Goal: Information Seeking & Learning: Learn about a topic

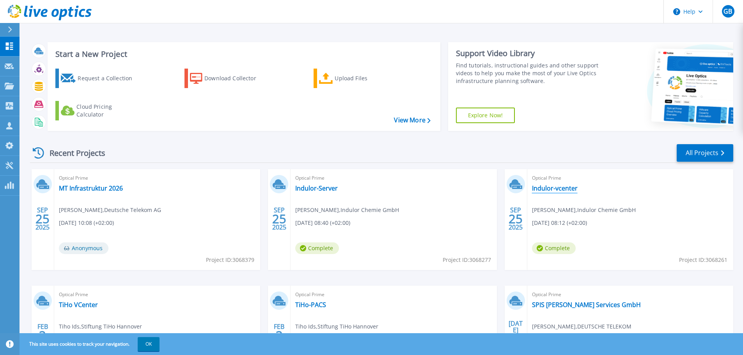
click at [561, 188] on link "Indulor-vcenter" at bounding box center [555, 188] width 46 height 8
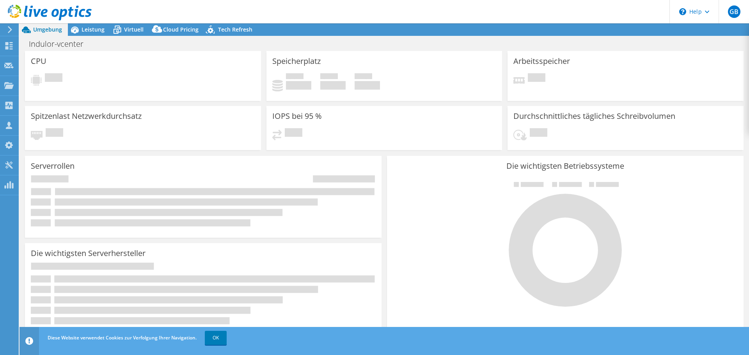
select select "USD"
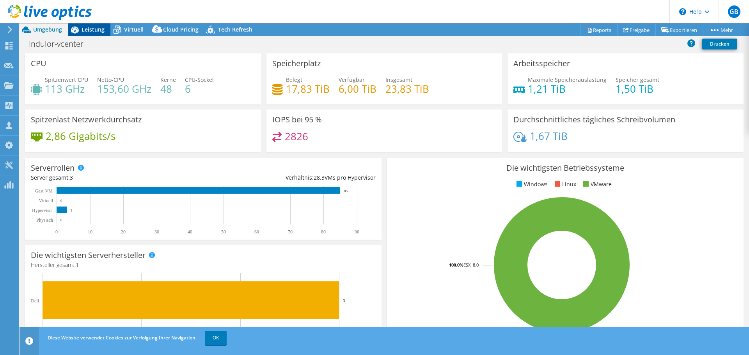
click at [96, 30] on span "Leistung" at bounding box center [92, 29] width 23 height 7
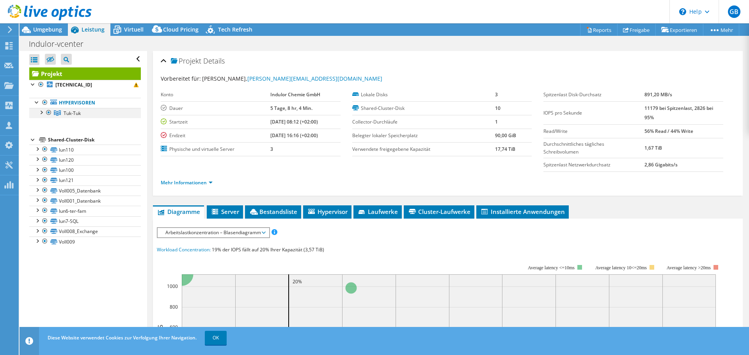
click at [42, 112] on div at bounding box center [41, 112] width 8 height 8
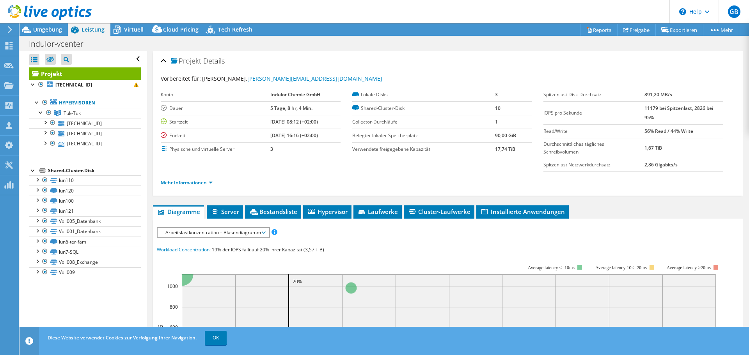
click at [263, 234] on span "Arbeitslastkonzentration – Blasendiagramm" at bounding box center [212, 232] width 103 height 9
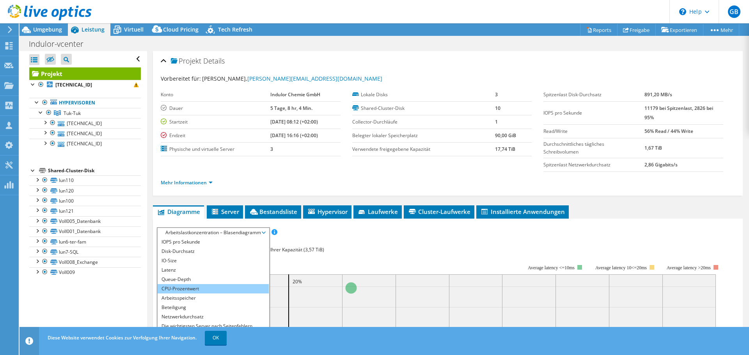
click at [219, 288] on li "CPU-Prozentwert" at bounding box center [213, 288] width 111 height 9
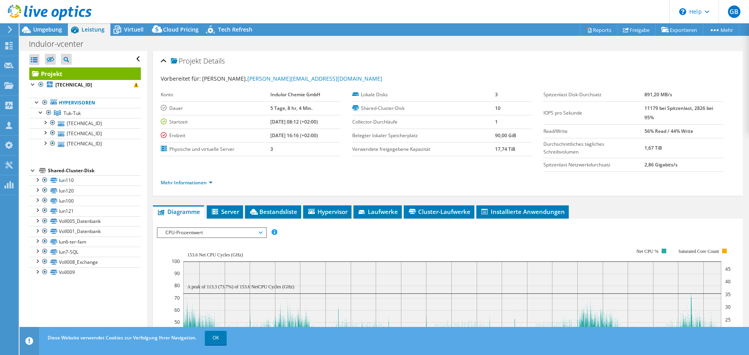
scroll to position [78, 0]
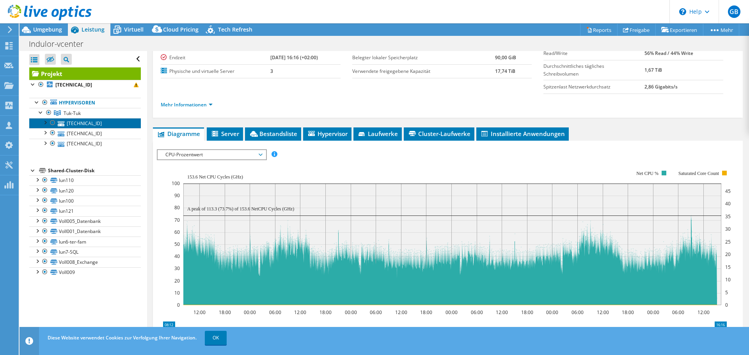
click at [92, 126] on link "[TECHNICAL_ID]" at bounding box center [85, 123] width 112 height 10
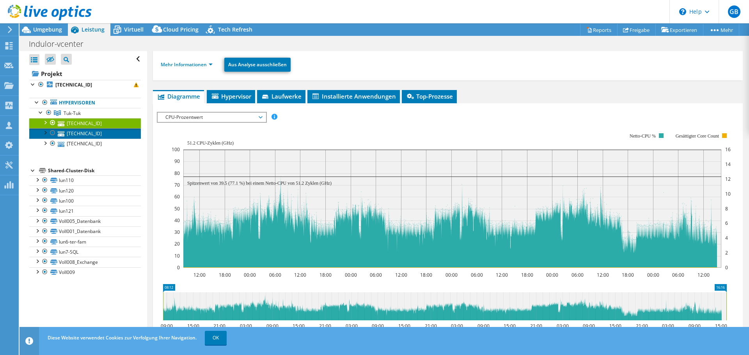
click at [89, 132] on link "[TECHNICAL_ID]" at bounding box center [85, 133] width 112 height 10
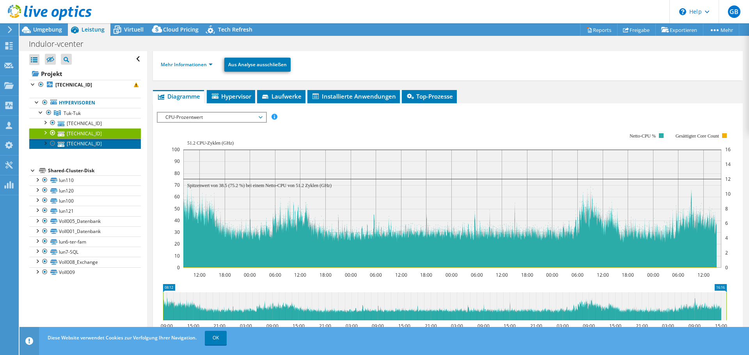
click at [89, 143] on link "[TECHNICAL_ID]" at bounding box center [85, 144] width 112 height 10
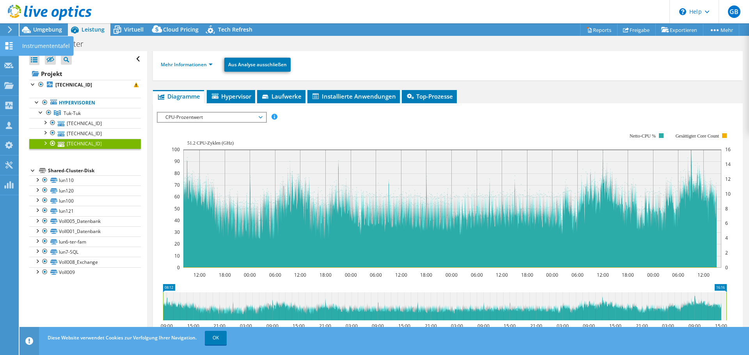
click at [10, 49] on use at bounding box center [8, 45] width 7 height 7
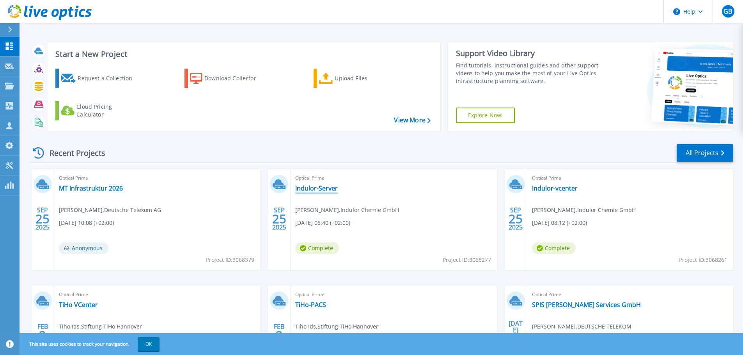
click at [326, 191] on link "Indulor-Server" at bounding box center [316, 188] width 42 height 8
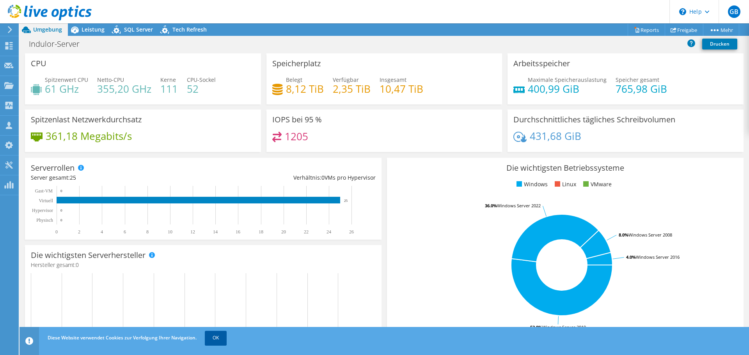
click at [220, 337] on link "OK" at bounding box center [216, 338] width 22 height 14
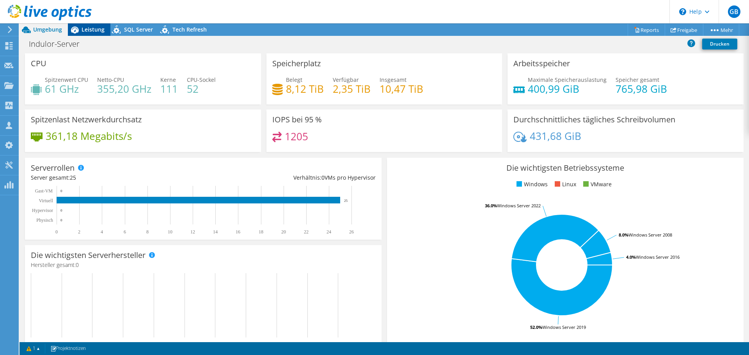
click at [88, 30] on span "Leistung" at bounding box center [92, 29] width 23 height 7
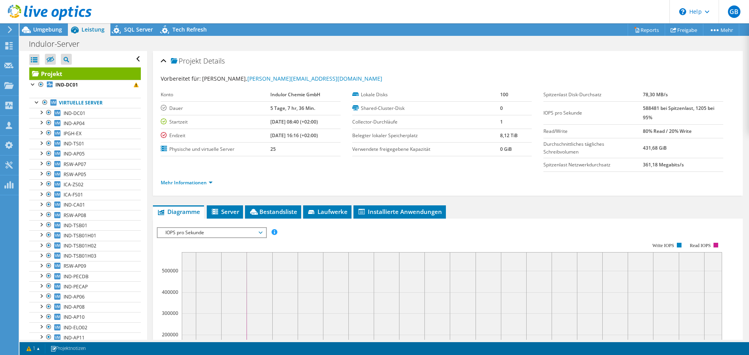
click at [260, 234] on span "IOPS pro Sekunde" at bounding box center [211, 232] width 100 height 9
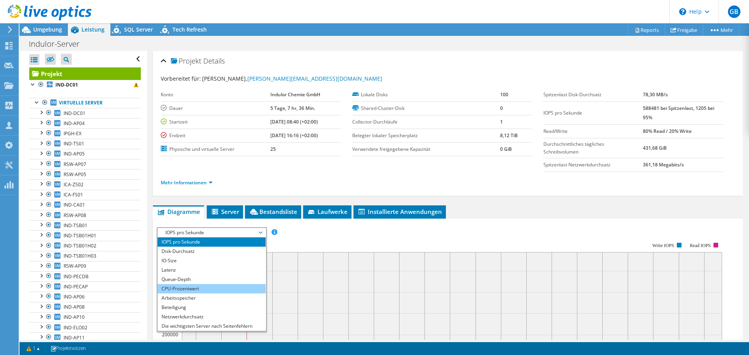
click at [228, 286] on li "CPU-Prozentwert" at bounding box center [212, 288] width 108 height 9
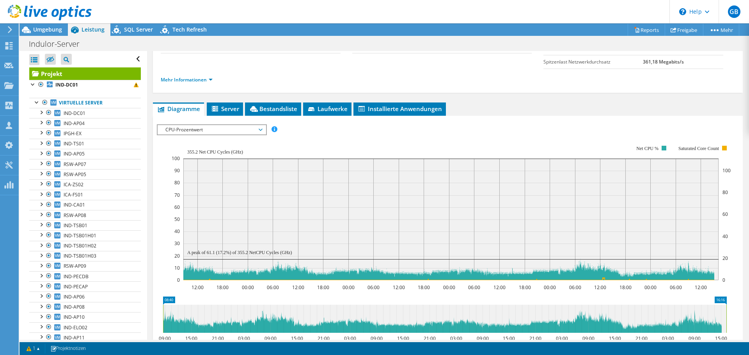
scroll to position [117, 0]
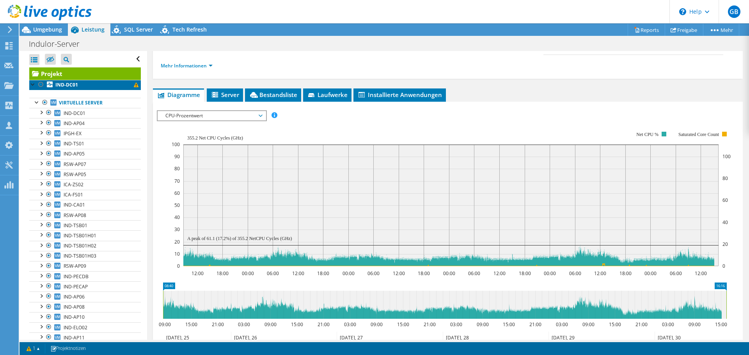
click at [73, 87] on b "IND-DC01" at bounding box center [66, 84] width 23 height 7
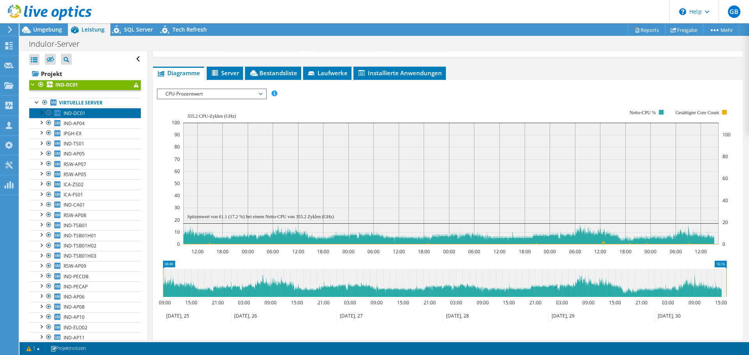
click at [71, 112] on span "IND-DC01" at bounding box center [75, 113] width 22 height 7
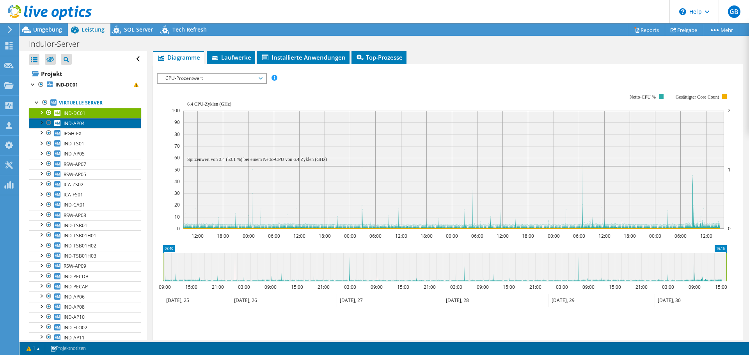
click at [71, 122] on span "IND-AP04" at bounding box center [74, 123] width 21 height 7
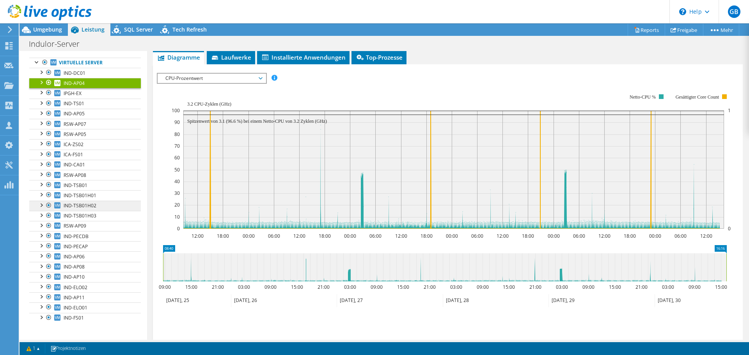
scroll to position [41, 0]
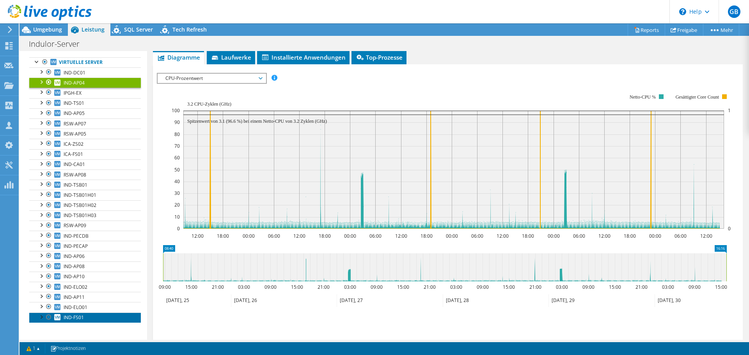
click at [77, 320] on span "IND-FS01" at bounding box center [74, 317] width 20 height 7
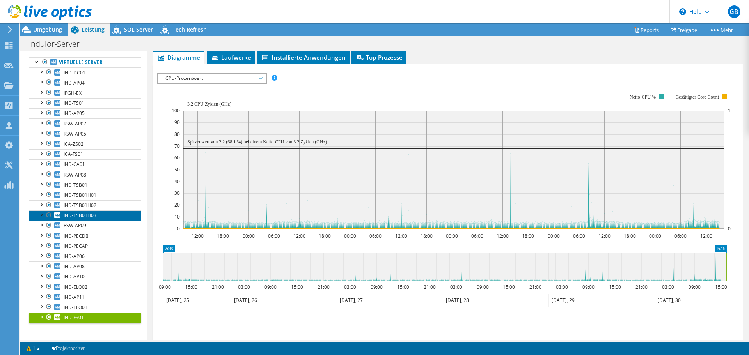
click at [77, 215] on span "IND-TSB01H03" at bounding box center [80, 215] width 33 height 7
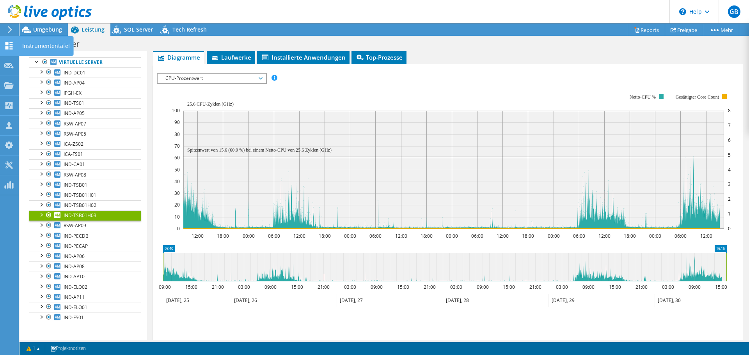
click at [10, 44] on icon at bounding box center [8, 45] width 9 height 7
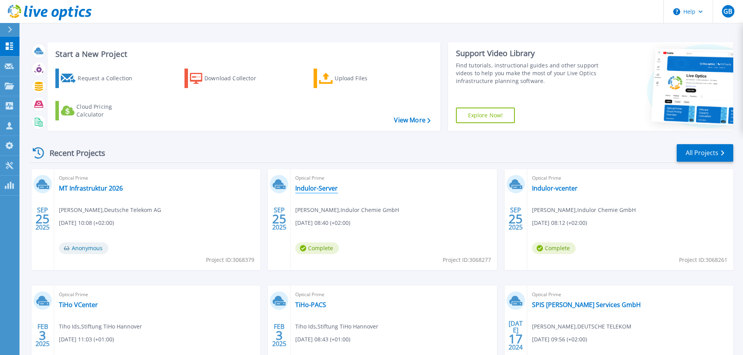
click at [319, 185] on link "Indulor-Server" at bounding box center [316, 188] width 42 height 8
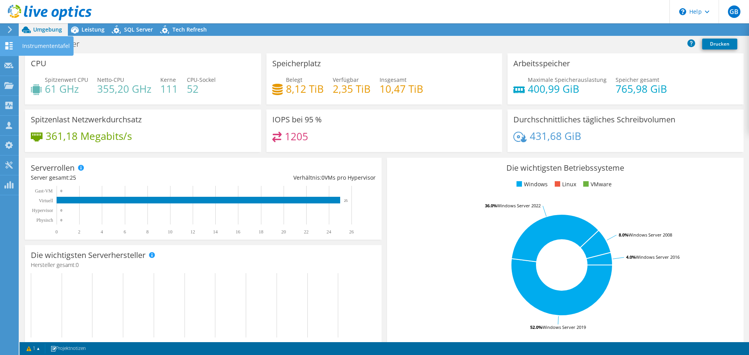
click at [11, 46] on use at bounding box center [8, 45] width 7 height 7
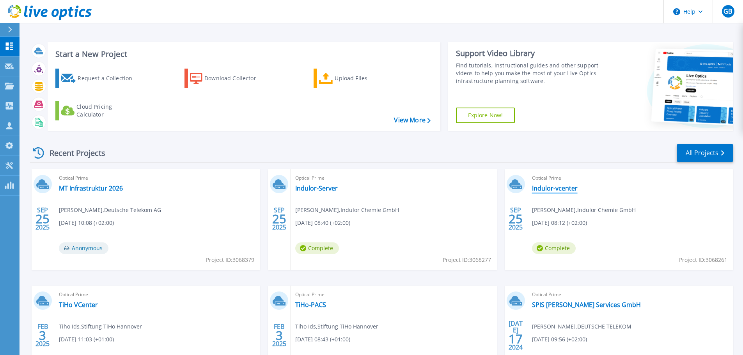
click at [561, 189] on link "Indulor-vcenter" at bounding box center [555, 188] width 46 height 8
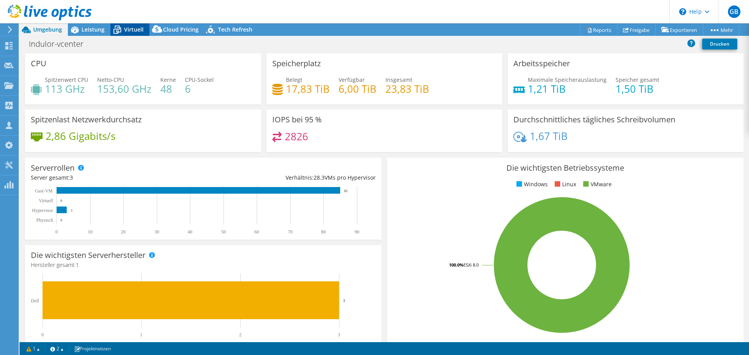
click at [133, 32] on span "Virtuell" at bounding box center [133, 29] width 19 height 7
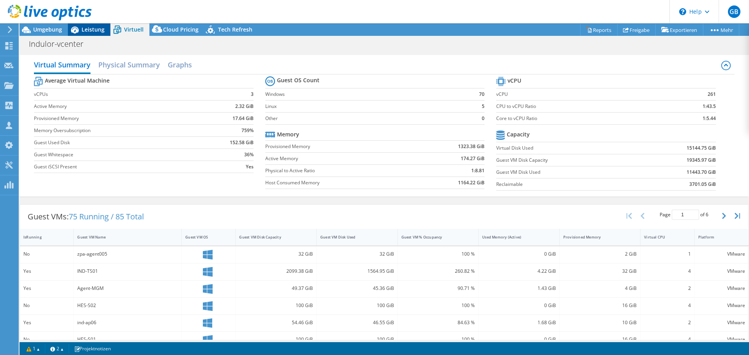
click at [90, 28] on span "Leistung" at bounding box center [92, 29] width 23 height 7
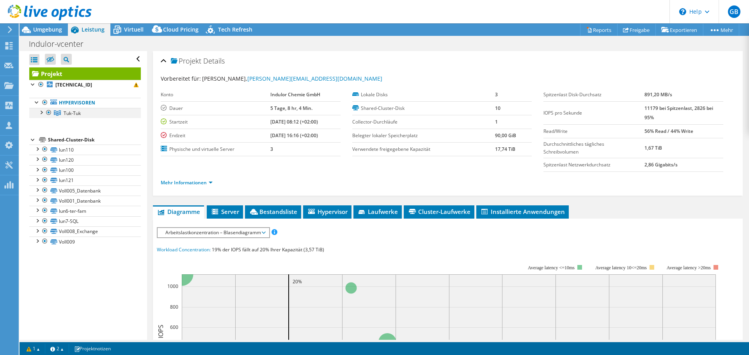
click at [41, 114] on div at bounding box center [41, 112] width 8 height 8
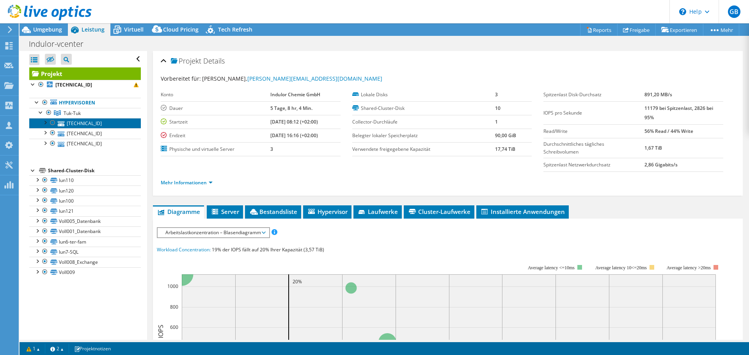
click at [71, 124] on link "[TECHNICAL_ID]" at bounding box center [85, 123] width 112 height 10
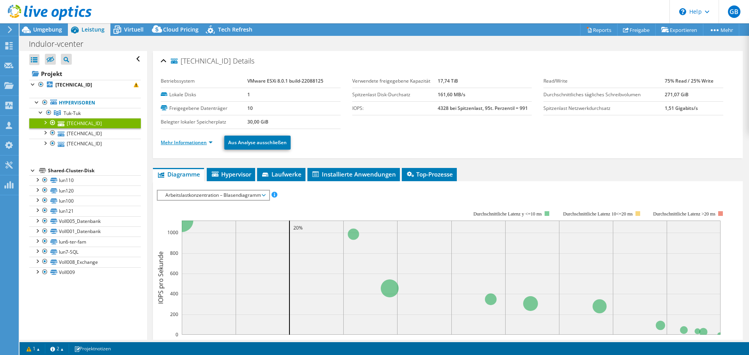
click at [198, 144] on link "Mehr Informationen" at bounding box center [187, 142] width 52 height 7
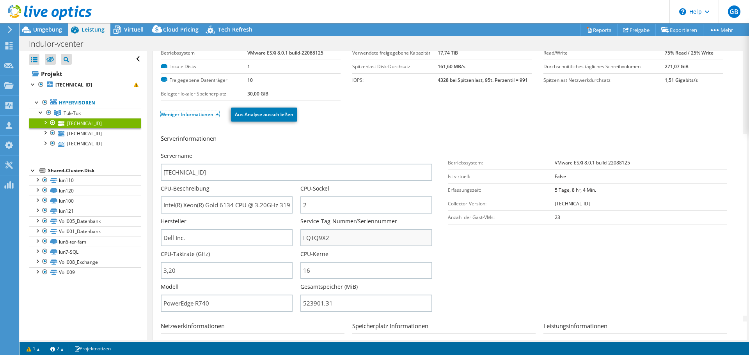
scroll to position [39, 0]
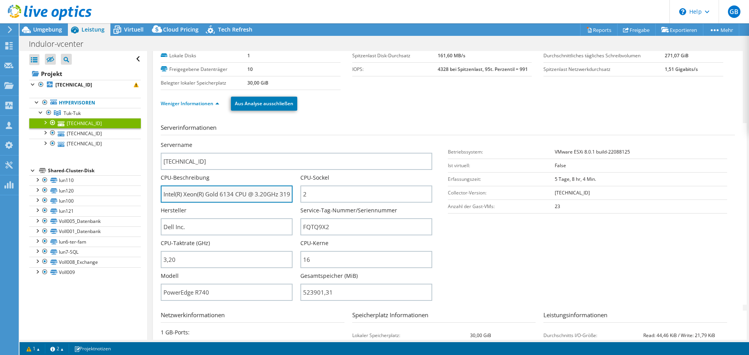
click at [279, 195] on input "Intel(R) Xeon(R) Gold 6134 CPU @ 3.20GHz 319 GHz" at bounding box center [227, 194] width 132 height 17
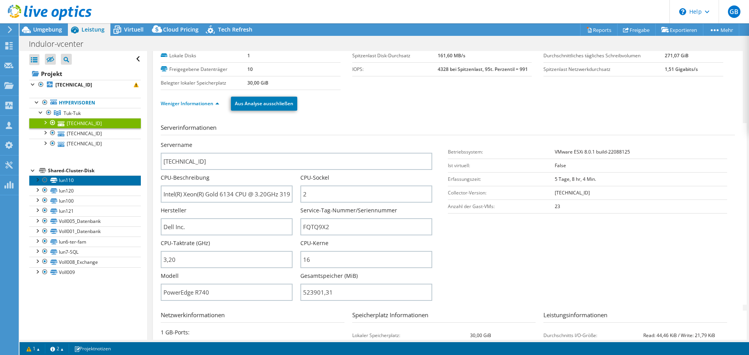
click at [70, 182] on link "lun110" at bounding box center [85, 180] width 112 height 10
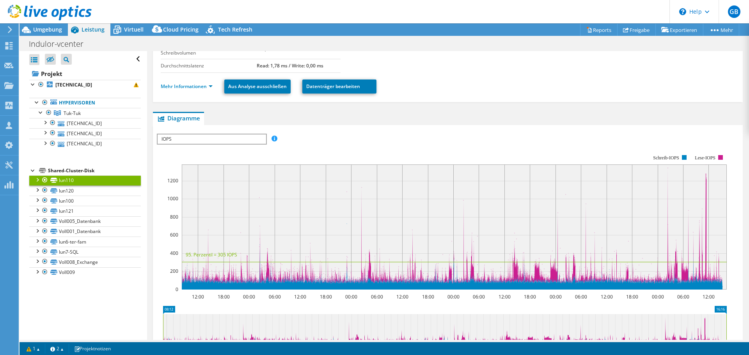
scroll to position [156, 0]
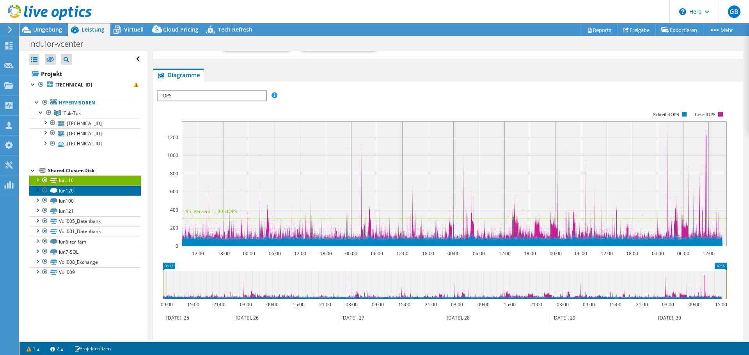
click at [64, 190] on link "lun120" at bounding box center [85, 191] width 112 height 10
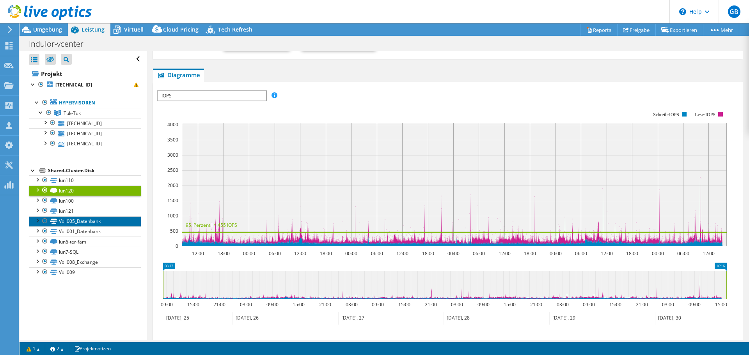
click at [65, 220] on link "Voll005_Datenbank" at bounding box center [85, 221] width 112 height 10
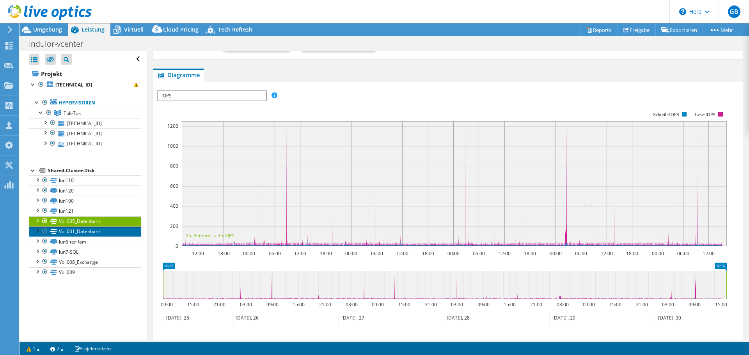
click at [67, 234] on link "Voll001_Datenbank" at bounding box center [85, 232] width 112 height 10
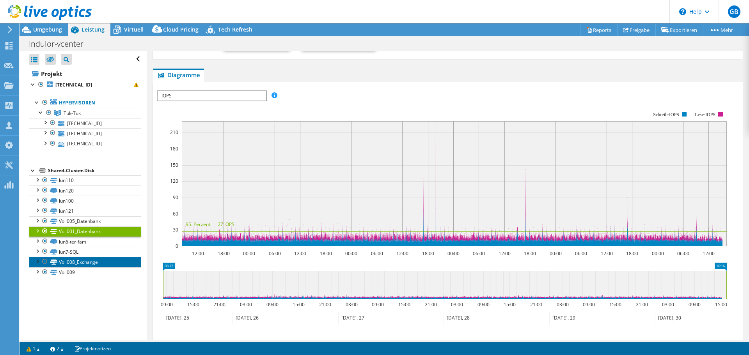
click at [69, 261] on link "Voll008_Exchange" at bounding box center [85, 262] width 112 height 10
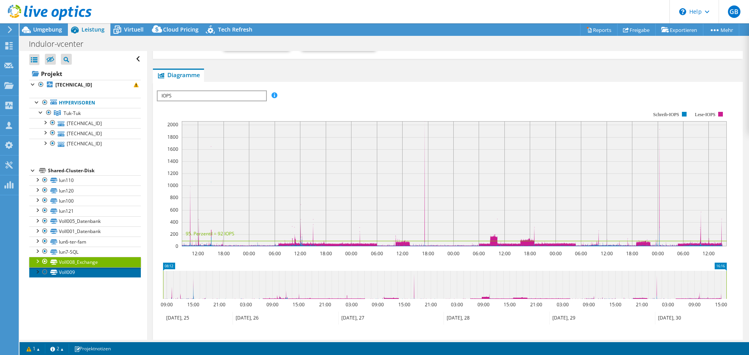
click at [67, 271] on link "Voll009" at bounding box center [85, 272] width 112 height 10
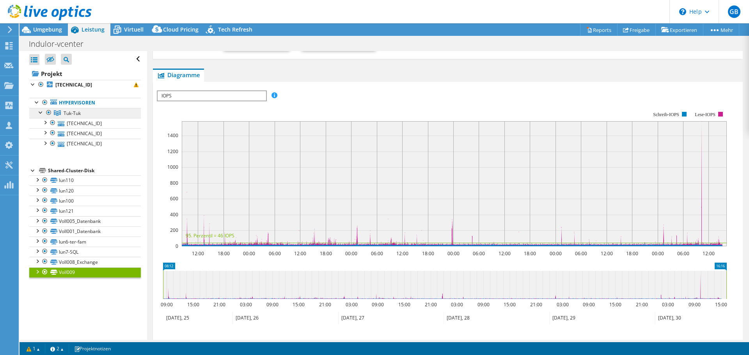
click at [68, 116] on span "Tuk-Tuk" at bounding box center [72, 113] width 17 height 7
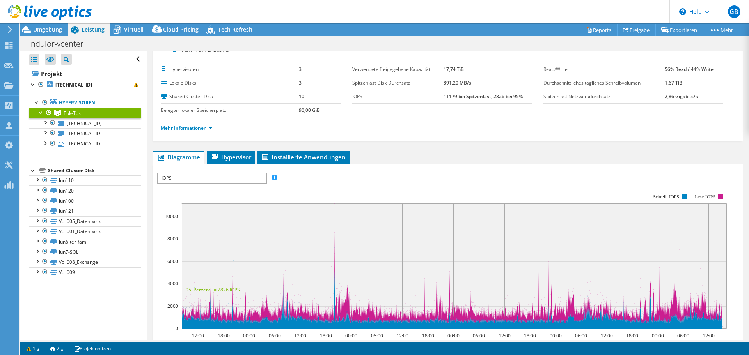
scroll to position [0, 0]
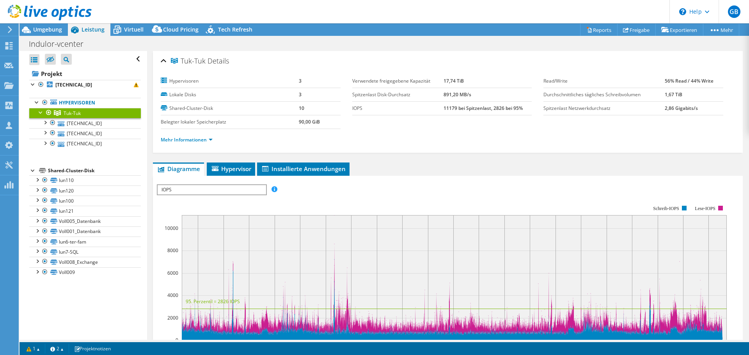
click at [250, 189] on span "IOPS" at bounding box center [212, 189] width 108 height 9
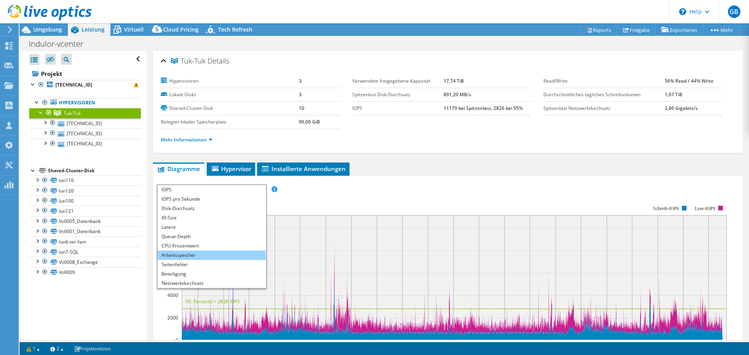
click at [209, 256] on li "Arbeitsspeicher" at bounding box center [212, 255] width 108 height 9
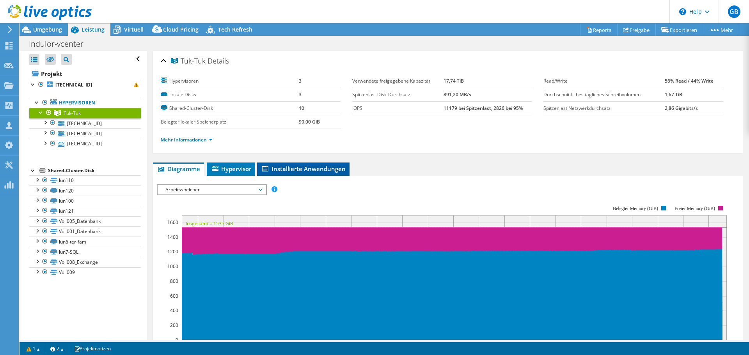
click at [310, 172] on span "Installierte Anwendungen" at bounding box center [303, 169] width 85 height 8
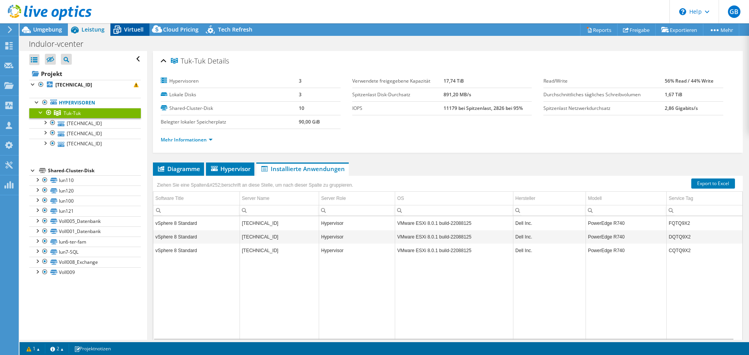
click at [124, 25] on div "Virtuell" at bounding box center [129, 29] width 39 height 12
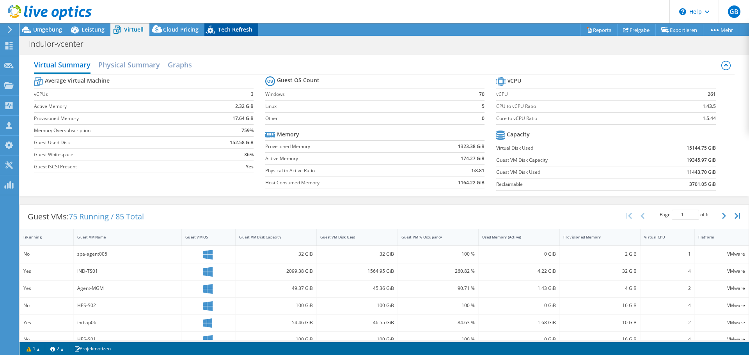
click at [236, 29] on span "Tech Refresh" at bounding box center [235, 29] width 34 height 7
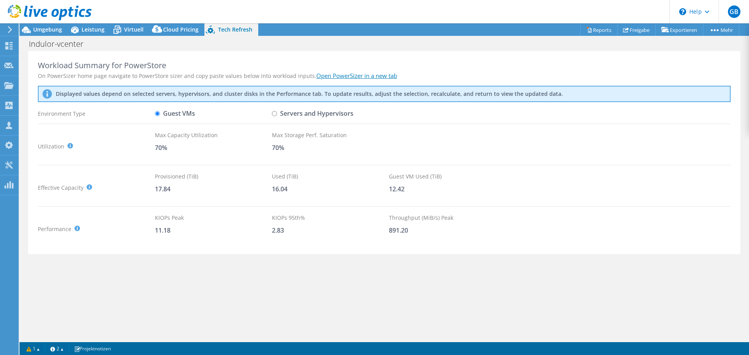
click at [277, 114] on label "Servers and Hypervisors" at bounding box center [312, 114] width 81 height 14
click at [277, 114] on input "Servers and Hypervisors" at bounding box center [274, 113] width 5 height 5
radio input "true"
radio input "false"
click at [87, 29] on span "Leistung" at bounding box center [92, 29] width 23 height 7
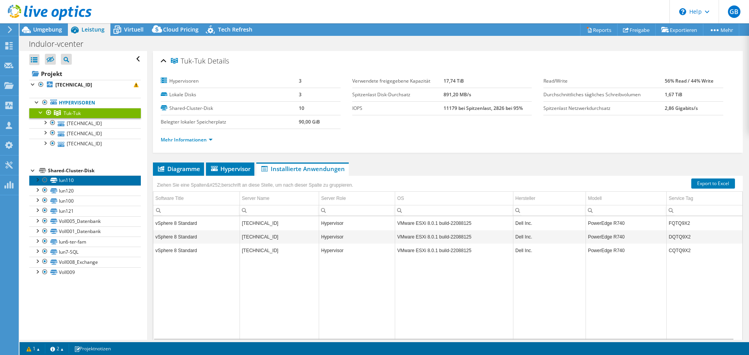
click at [61, 179] on link "lun110" at bounding box center [85, 180] width 112 height 10
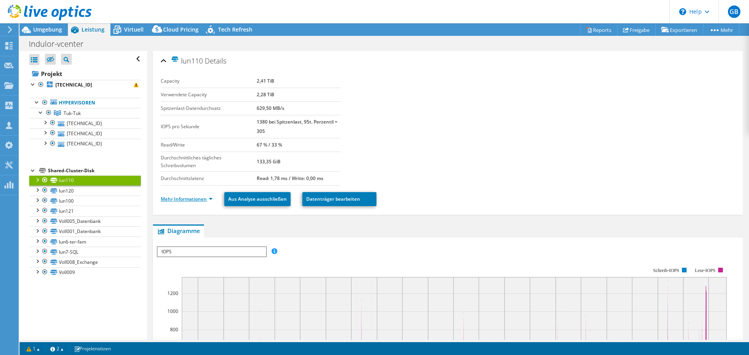
click at [187, 198] on link "Mehr Informationen" at bounding box center [187, 199] width 52 height 7
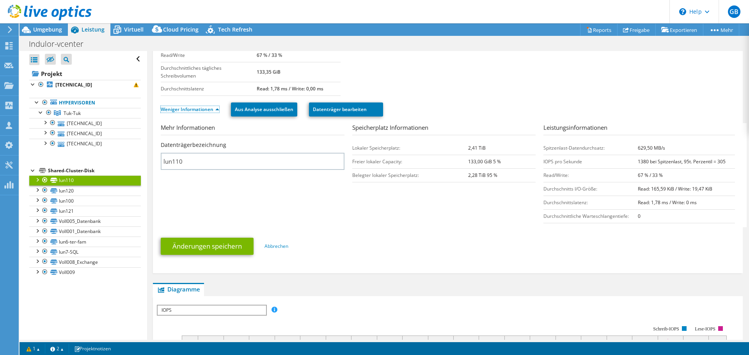
scroll to position [78, 0]
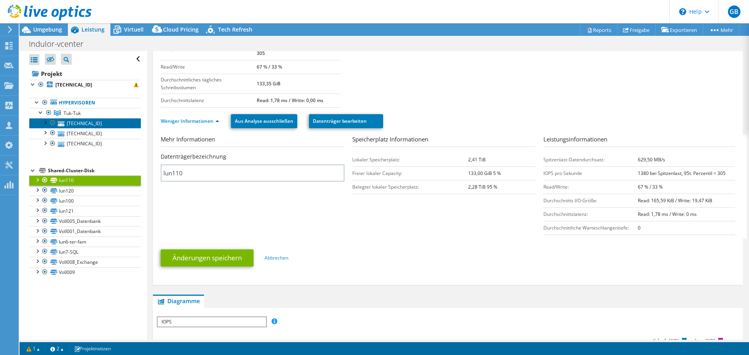
click at [77, 122] on link "[TECHNICAL_ID]" at bounding box center [85, 123] width 112 height 10
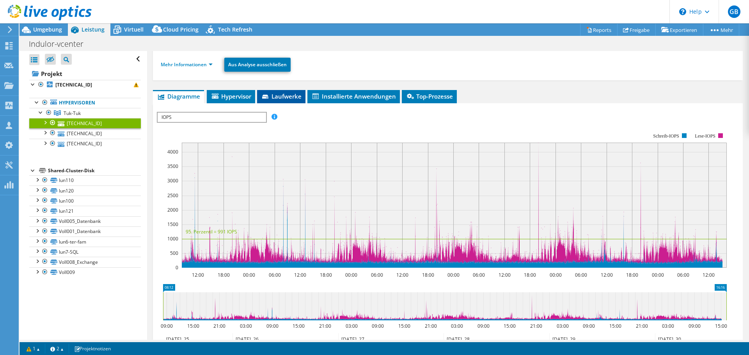
click at [291, 103] on li "Laufwerke" at bounding box center [281, 96] width 48 height 13
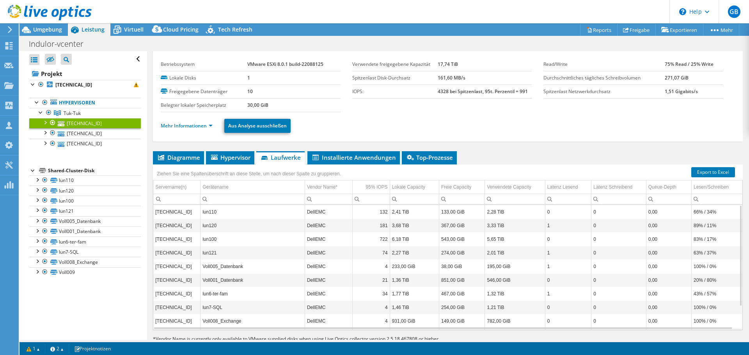
scroll to position [0, 0]
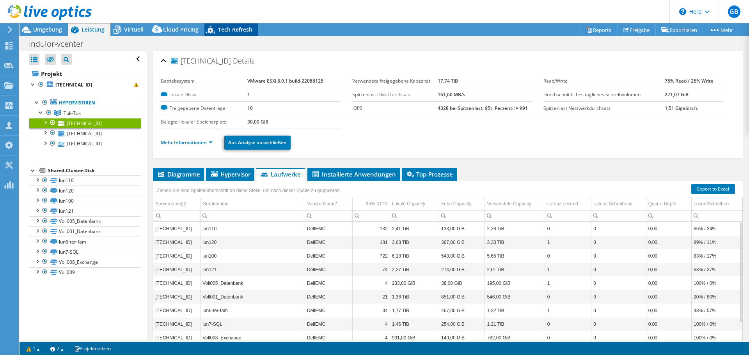
click at [223, 28] on span "Tech Refresh" at bounding box center [235, 29] width 34 height 7
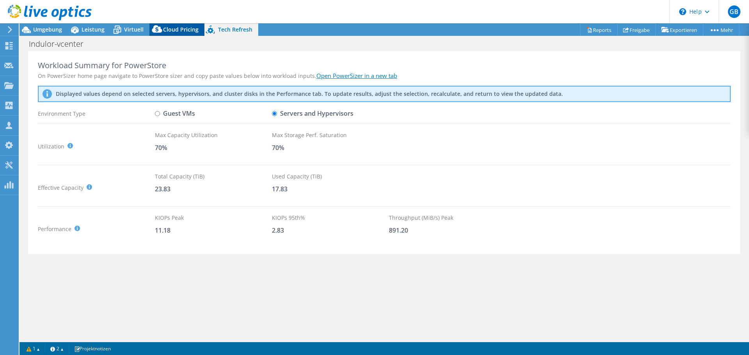
click at [178, 31] on span "Cloud Pricing" at bounding box center [180, 29] width 35 height 7
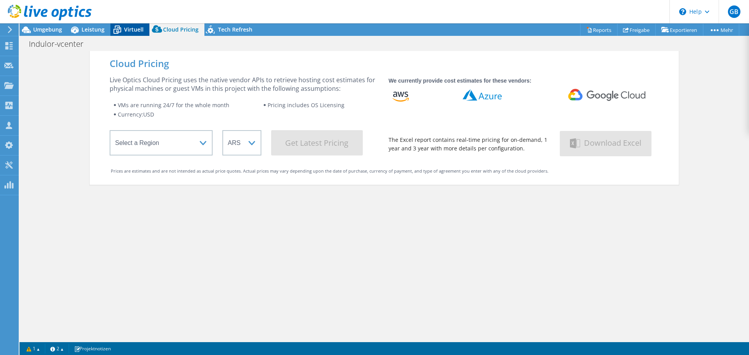
click at [128, 31] on span "Virtuell" at bounding box center [133, 29] width 19 height 7
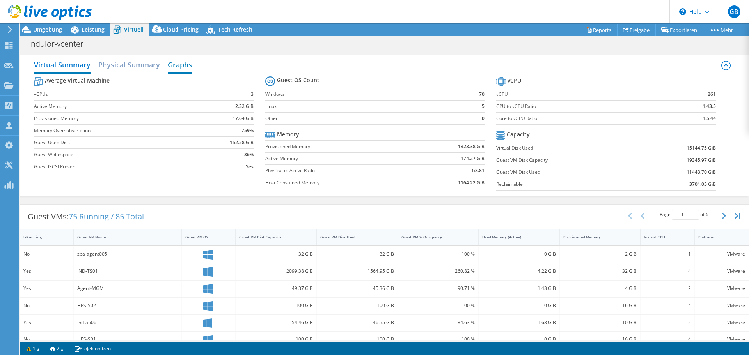
click at [180, 67] on h2 "Graphs" at bounding box center [180, 65] width 24 height 17
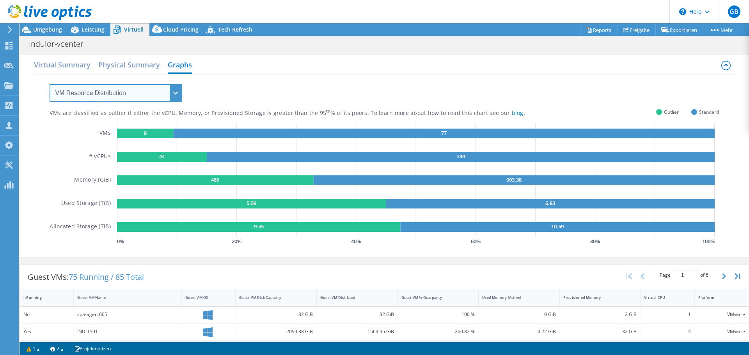
click at [175, 94] on select "VM Resource Distribution Provisioning Contrast Over Provisioning" at bounding box center [116, 93] width 133 height 18
select select "Over Provisioning"
click at [50, 84] on select "VM Resource Distribution Provisioning Contrast Over Provisioning" at bounding box center [116, 93] width 133 height 18
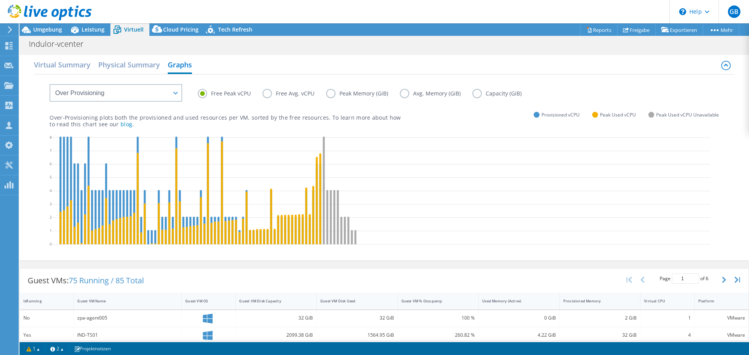
click at [269, 93] on label "Free Avg. vCPU" at bounding box center [294, 93] width 64 height 9
click at [0, 0] on input "Free Avg. vCPU" at bounding box center [0, 0] width 0 height 0
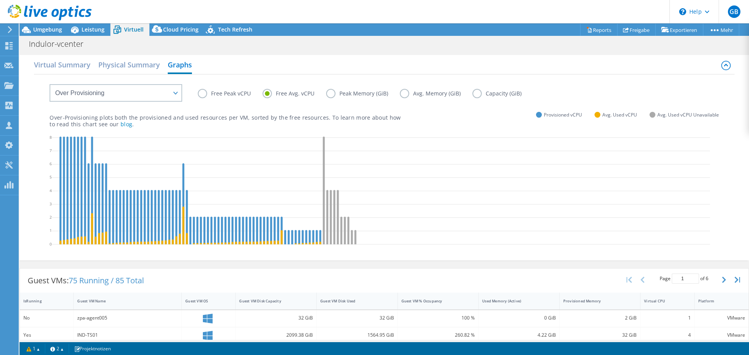
click at [327, 93] on label "Peak Memory (GiB)" at bounding box center [363, 93] width 74 height 9
click at [0, 0] on input "Peak Memory (GiB)" at bounding box center [0, 0] width 0 height 0
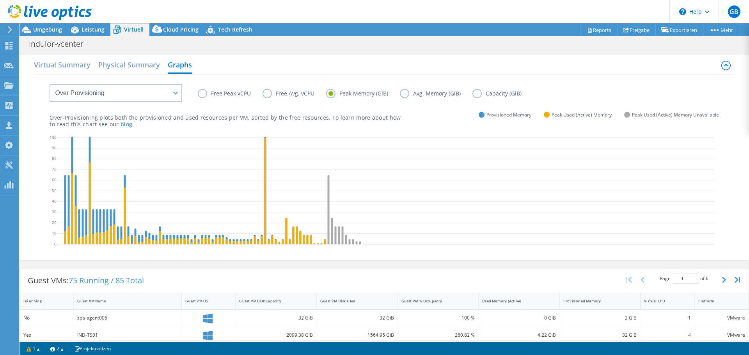
click at [406, 94] on label "Avg. Memory (GiB)" at bounding box center [436, 93] width 73 height 9
click at [0, 0] on input "Avg. Memory (GiB)" at bounding box center [0, 0] width 0 height 0
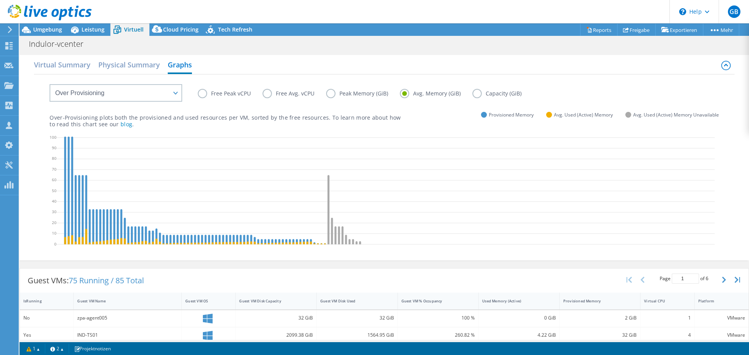
click at [474, 96] on label "Capacity (GiB)" at bounding box center [502, 93] width 61 height 9
click at [0, 0] on input "Capacity (GiB)" at bounding box center [0, 0] width 0 height 0
click at [474, 96] on label "Capacity (GiB)" at bounding box center [502, 93] width 61 height 9
click at [0, 0] on input "Capacity (GiB)" at bounding box center [0, 0] width 0 height 0
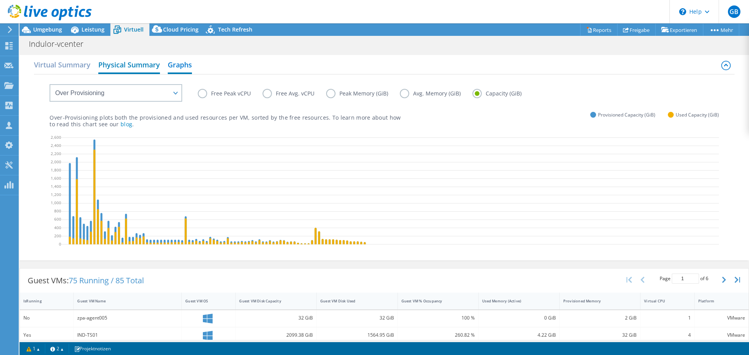
click at [145, 65] on h2 "Physical Summary" at bounding box center [129, 65] width 62 height 17
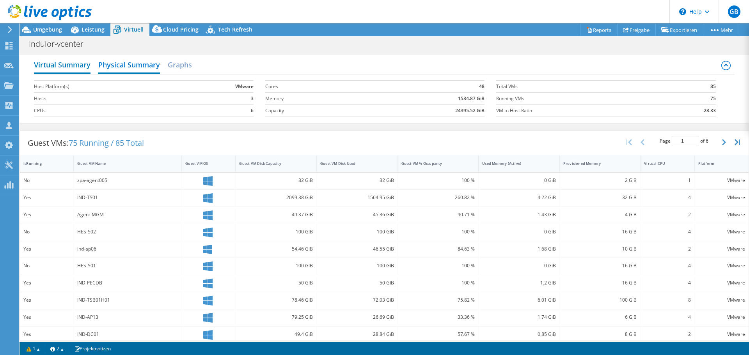
click at [67, 69] on h2 "Virtual Summary" at bounding box center [62, 65] width 57 height 17
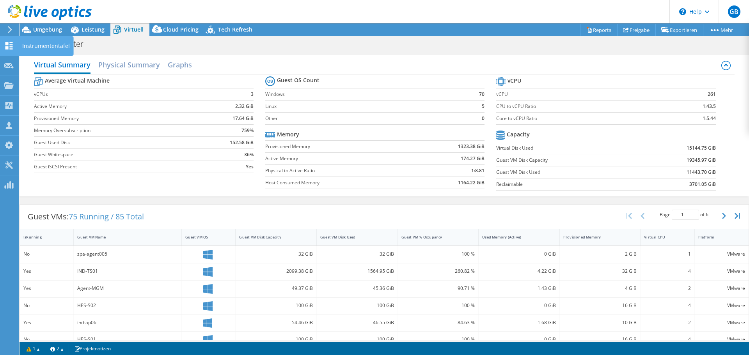
click at [9, 42] on icon at bounding box center [8, 45] width 9 height 7
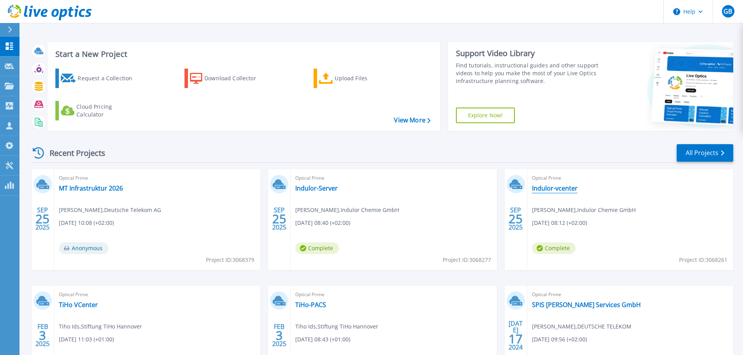
click at [549, 189] on link "Indulor-vcenter" at bounding box center [555, 188] width 46 height 8
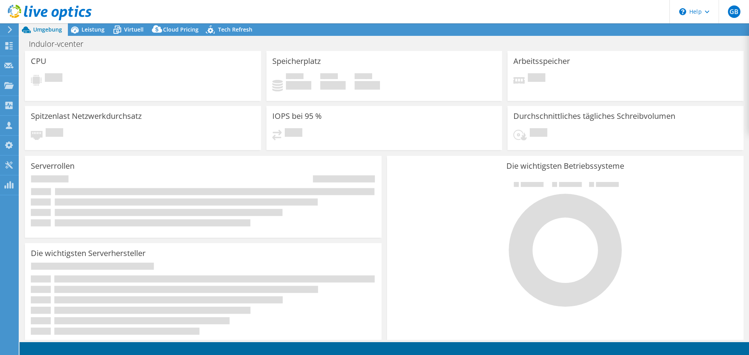
select select "USD"
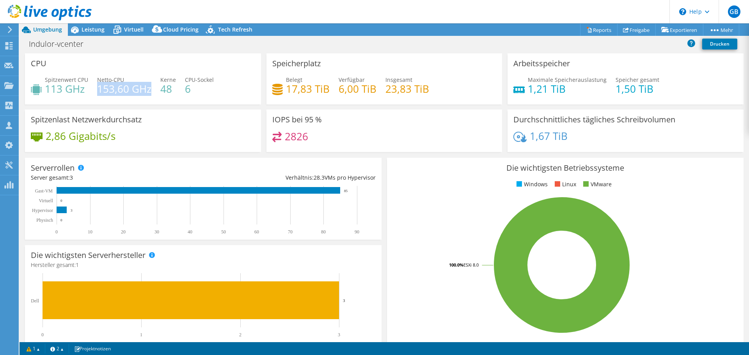
drag, startPoint x: 97, startPoint y: 89, endPoint x: 149, endPoint y: 85, distance: 52.0
click at [149, 85] on h4 "153,60 GHz" at bounding box center [124, 89] width 54 height 9
drag, startPoint x: 47, startPoint y: 88, endPoint x: 90, endPoint y: 87, distance: 42.5
click at [90, 87] on div "Spitzenwert CPU 113 GHz Netto-CPU 153,60 GHz Kerne 48 CPU-Sockel 6" at bounding box center [143, 88] width 224 height 25
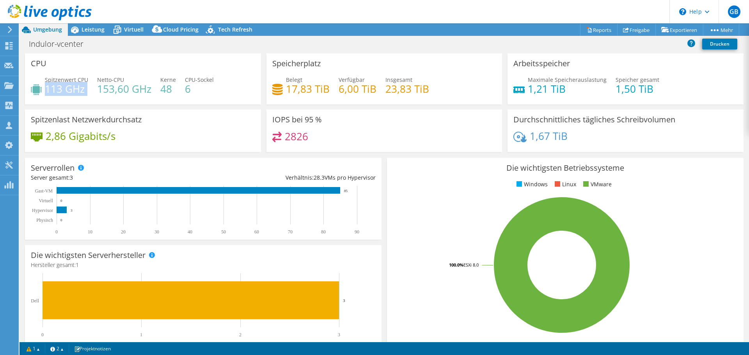
click at [90, 87] on div "Spitzenwert CPU 113 GHz Netto-CPU 153,60 GHz Kerne 48 CPU-Sockel 6" at bounding box center [143, 88] width 224 height 25
drag, startPoint x: 84, startPoint y: 89, endPoint x: 42, endPoint y: 88, distance: 41.3
click at [42, 88] on div "Spitzenwert CPU 113 GHz" at bounding box center [59, 85] width 57 height 18
drag, startPoint x: 338, startPoint y: 87, endPoint x: 379, endPoint y: 87, distance: 41.7
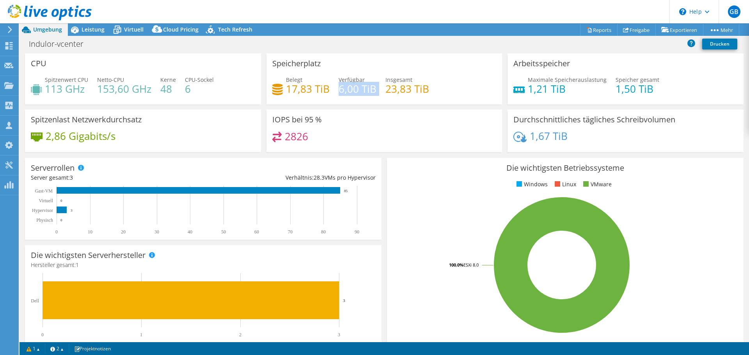
click at [379, 87] on div "Belegt 17,83 TiB Verfügbar 6,00 TiB Insgesamt 23,83 TiB" at bounding box center [384, 88] width 224 height 25
drag, startPoint x: 337, startPoint y: 89, endPoint x: 370, endPoint y: 87, distance: 33.6
click at [370, 87] on h4 "6,00 TiB" at bounding box center [357, 89] width 38 height 9
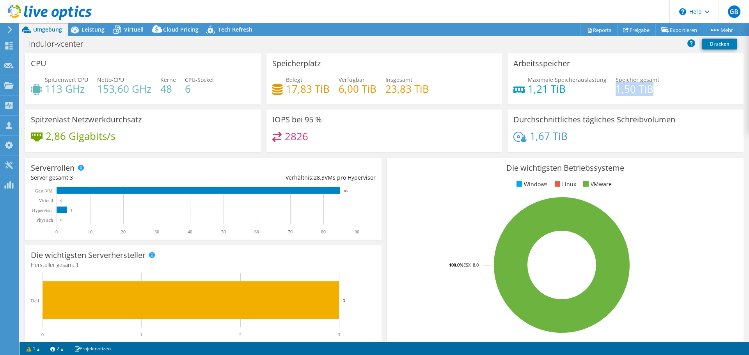
drag, startPoint x: 610, startPoint y: 90, endPoint x: 646, endPoint y: 91, distance: 36.3
click at [646, 91] on h4 "1,50 TiB" at bounding box center [637, 89] width 44 height 9
drag, startPoint x: 525, startPoint y: 86, endPoint x: 643, endPoint y: 100, distance: 118.5
click at [643, 100] on div "Maximale Speicherauslastung 1,21 TiB [PERSON_NAME] gesamt 1,50 TiB" at bounding box center [625, 88] width 224 height 25
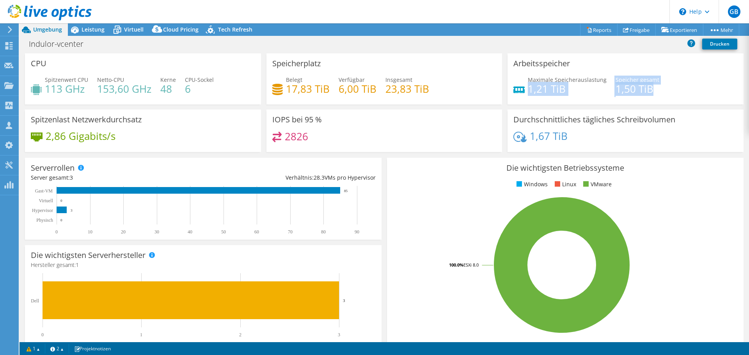
click at [643, 100] on div "Maximale Speicherauslastung 1,21 TiB [PERSON_NAME] gesamt 1,50 TiB" at bounding box center [625, 88] width 224 height 25
click at [668, 228] on rect at bounding box center [562, 265] width 338 height 136
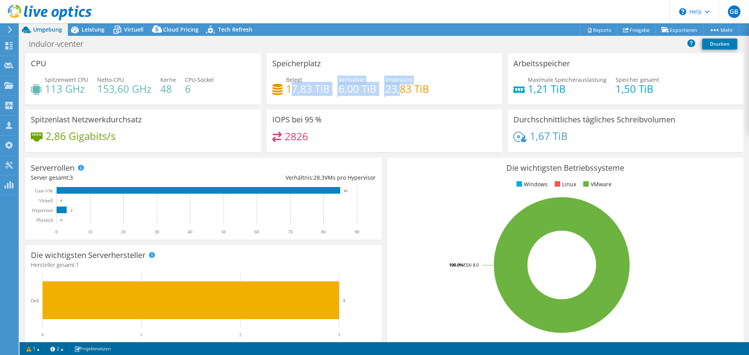
drag, startPoint x: 289, startPoint y: 91, endPoint x: 397, endPoint y: 91, distance: 107.2
click at [397, 91] on div "Belegt 17,83 TiB Verfügbar 6,00 TiB Insgesamt 23,83 TiB" at bounding box center [384, 88] width 224 height 25
click at [397, 91] on h4 "23,83 TiB" at bounding box center [407, 89] width 44 height 9
click at [428, 202] on rect at bounding box center [562, 265] width 338 height 136
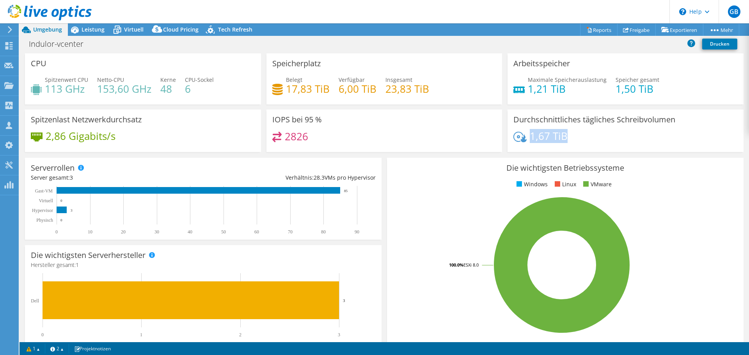
drag, startPoint x: 527, startPoint y: 137, endPoint x: 571, endPoint y: 137, distance: 43.7
click at [571, 137] on div "1,67 TiB" at bounding box center [625, 140] width 224 height 16
drag, startPoint x: 528, startPoint y: 135, endPoint x: 570, endPoint y: 134, distance: 42.1
click at [570, 134] on div "1,67 TiB" at bounding box center [625, 140] width 224 height 16
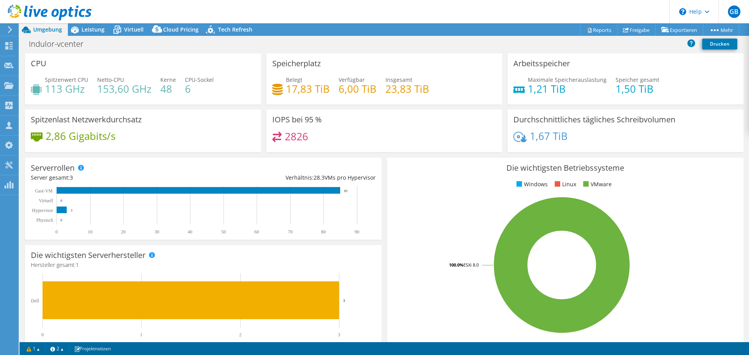
click at [570, 134] on div "1,67 TiB" at bounding box center [625, 140] width 224 height 16
drag, startPoint x: 527, startPoint y: 137, endPoint x: 566, endPoint y: 138, distance: 39.0
click at [566, 138] on div "1,67 TiB" at bounding box center [625, 140] width 224 height 16
click at [448, 192] on div "Die wichtigsten Betriebssysteme Windows Linux VMware 100.0% ESXi 8.0" at bounding box center [565, 251] width 356 height 187
click at [450, 193] on div "Die wichtigsten Betriebssysteme Windows Linux VMware 100.0% ESXi 8.0" at bounding box center [565, 251] width 356 height 187
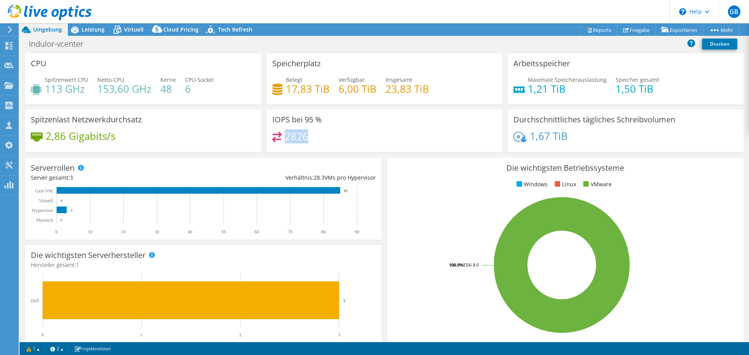
drag, startPoint x: 285, startPoint y: 133, endPoint x: 304, endPoint y: 133, distance: 19.1
click at [304, 133] on h4 "2826" at bounding box center [296, 136] width 23 height 9
click at [90, 30] on span "Leistung" at bounding box center [92, 29] width 23 height 7
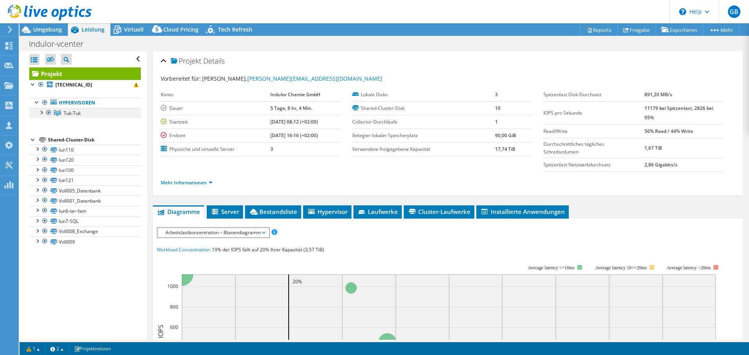
click at [41, 112] on div at bounding box center [41, 112] width 8 height 8
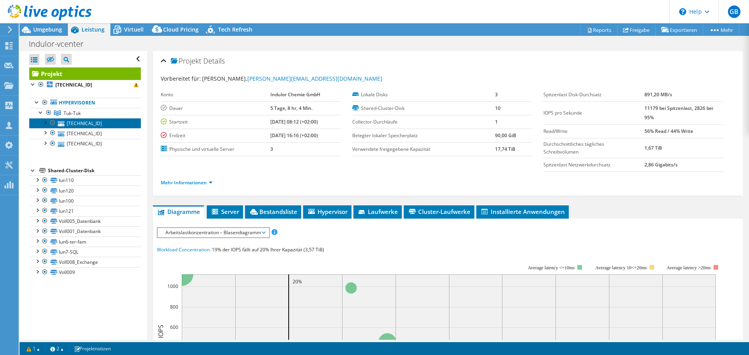
click at [86, 123] on link "[TECHNICAL_ID]" at bounding box center [85, 123] width 112 height 10
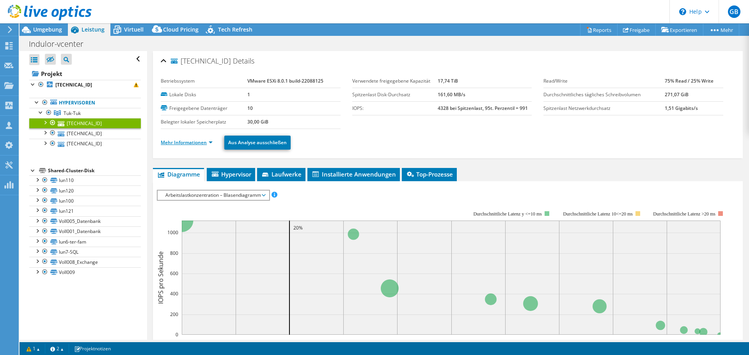
click at [202, 144] on link "Mehr Informationen" at bounding box center [187, 142] width 52 height 7
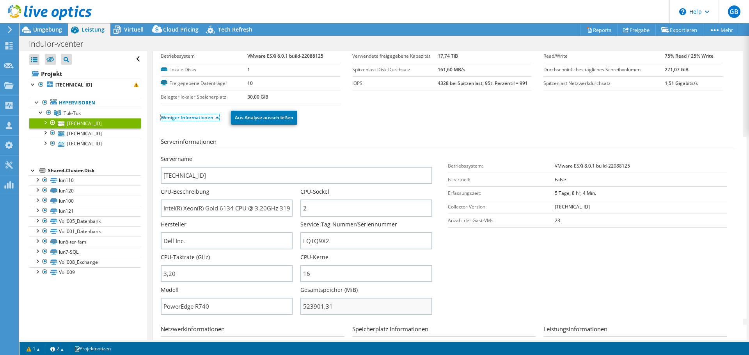
scroll to position [39, 0]
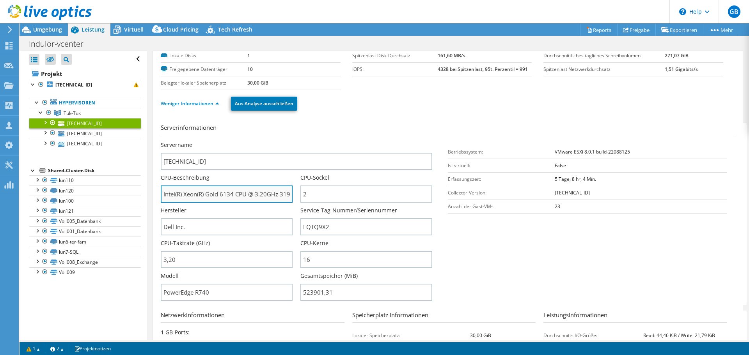
click at [253, 193] on input "Intel(R) Xeon(R) Gold 6134 CPU @ 3.20GHz 319 GHz" at bounding box center [227, 194] width 132 height 17
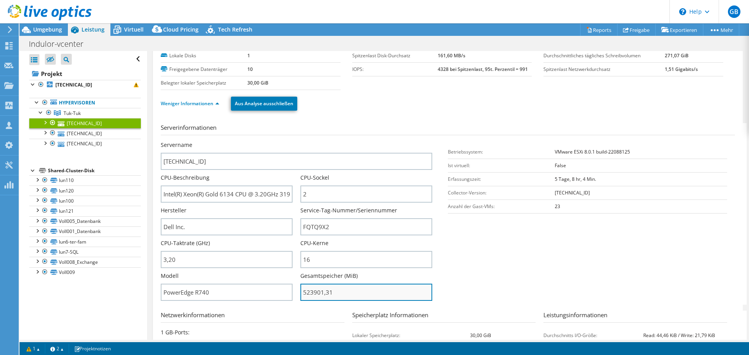
drag, startPoint x: 300, startPoint y: 294, endPoint x: 335, endPoint y: 290, distance: 35.2
click at [335, 290] on input "523901,31" at bounding box center [366, 292] width 132 height 17
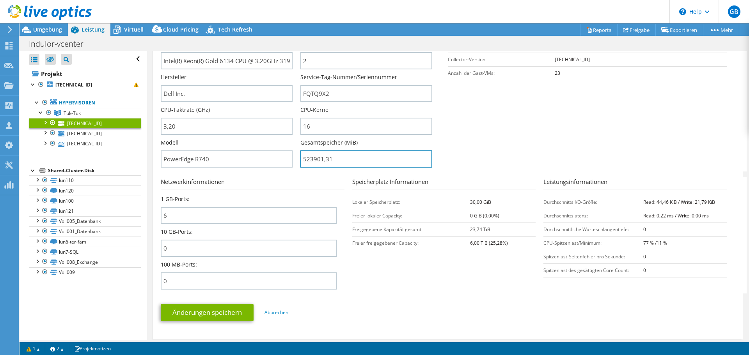
scroll to position [156, 0]
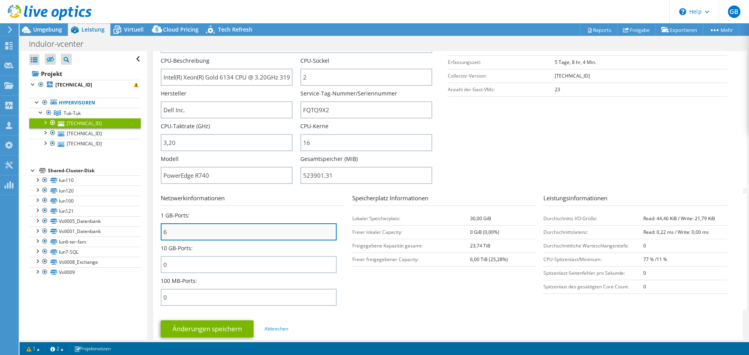
type input "52390131"
drag, startPoint x: 163, startPoint y: 233, endPoint x: 179, endPoint y: 233, distance: 16.4
click at [179, 233] on input "6" at bounding box center [249, 231] width 176 height 17
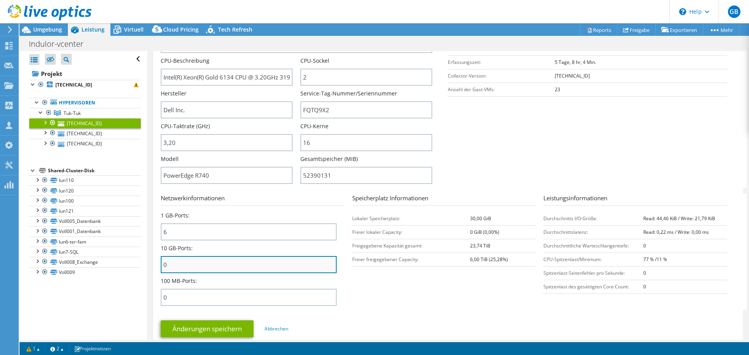
drag, startPoint x: 168, startPoint y: 265, endPoint x: 163, endPoint y: 266, distance: 5.5
click at [163, 266] on input "0" at bounding box center [249, 264] width 176 height 17
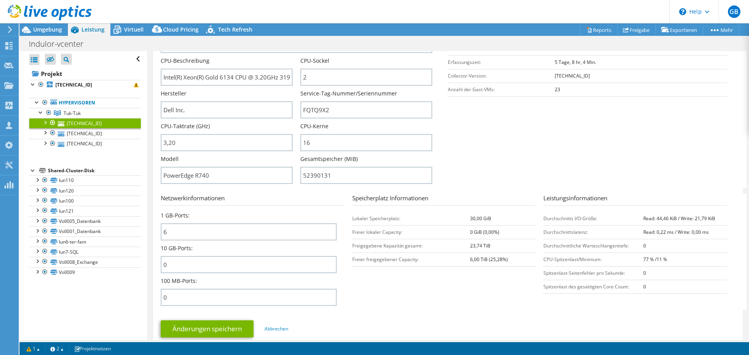
click at [361, 296] on section "Netzwerkinformationen 1 GB-Ports: 6 10 GB-Ports: 0 100 MB-Ports: 0 Speicherplat…" at bounding box center [450, 252] width 578 height 116
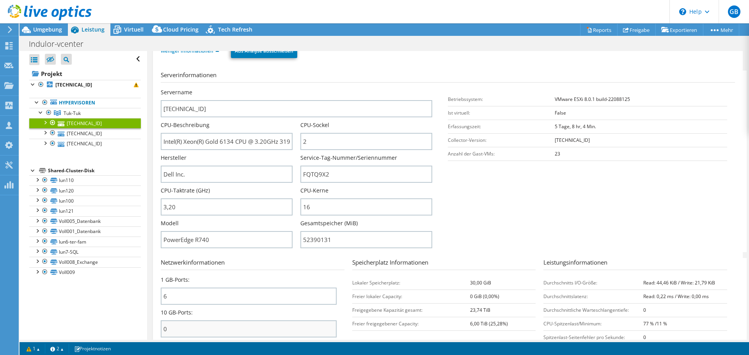
scroll to position [78, 0]
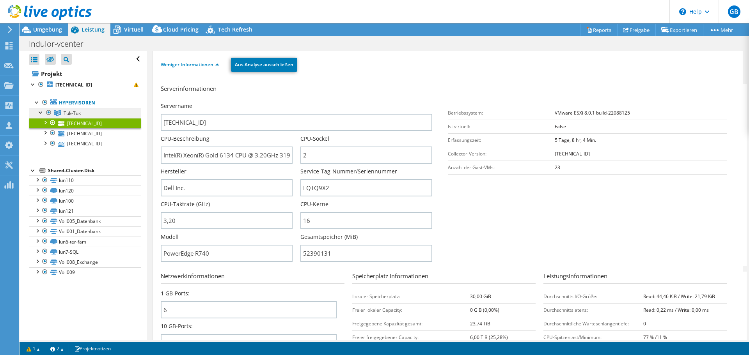
click at [72, 114] on span "Tuk-Tuk" at bounding box center [72, 113] width 17 height 7
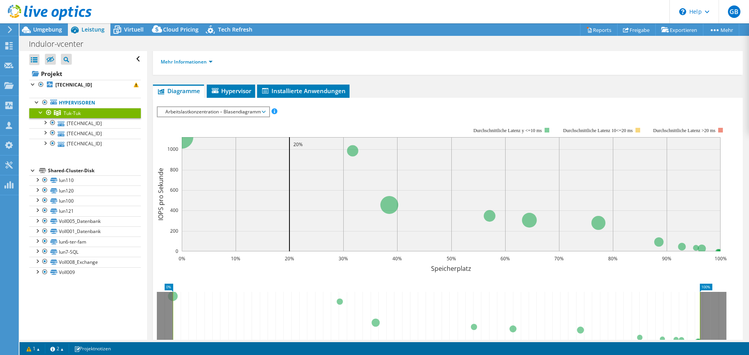
scroll to position [0, 0]
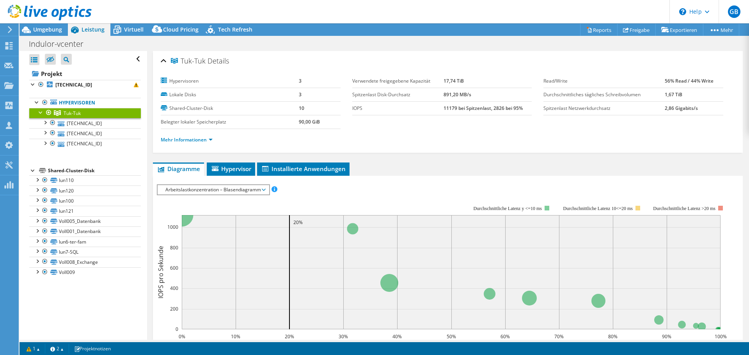
click at [266, 191] on span "Arbeitslastkonzentration – Blasendiagramm" at bounding box center [213, 189] width 111 height 9
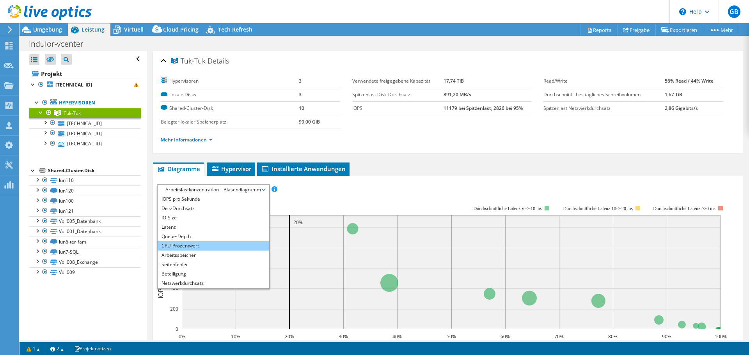
click at [176, 246] on li "CPU-Prozentwert" at bounding box center [213, 245] width 111 height 9
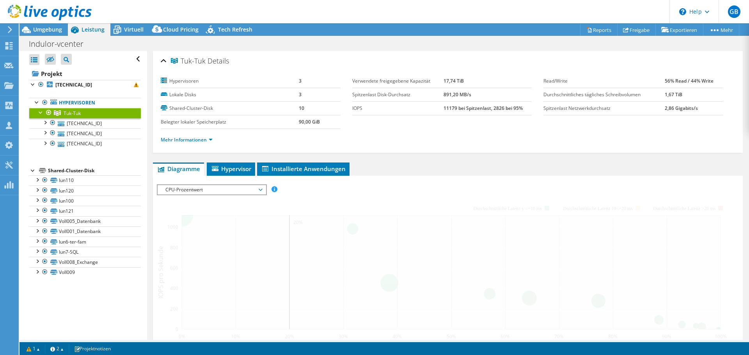
click at [176, 246] on li "CPU-Prozentwert" at bounding box center [212, 245] width 108 height 9
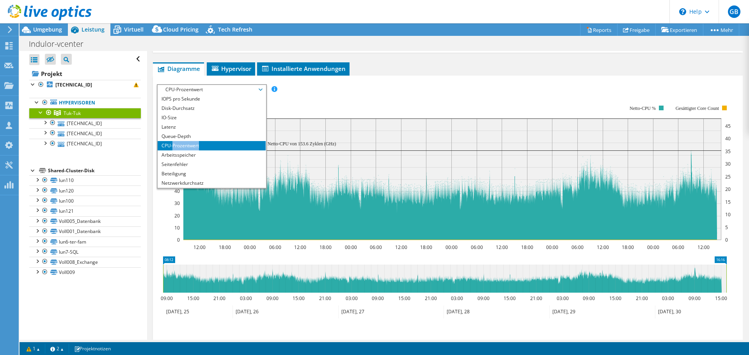
scroll to position [103, 0]
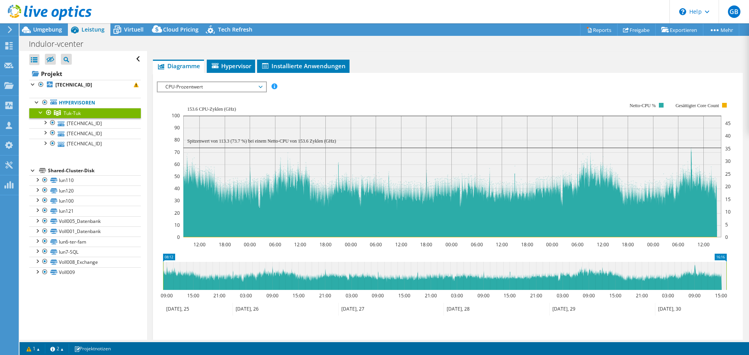
click at [261, 88] on span "CPU-Prozentwert" at bounding box center [211, 86] width 100 height 9
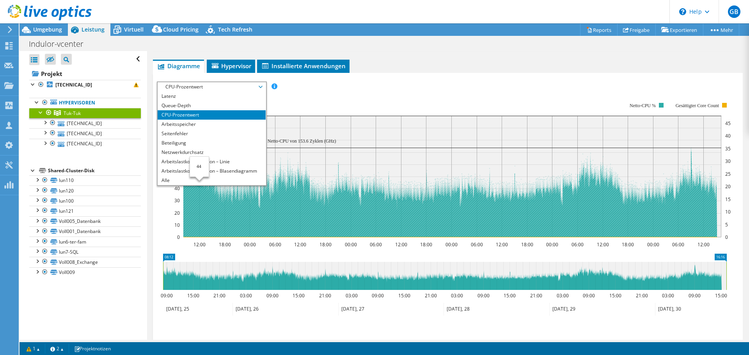
scroll to position [0, 0]
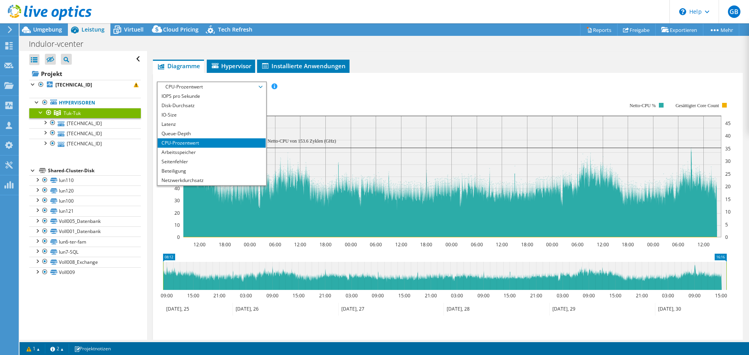
click at [190, 143] on li "CPU-Prozentwert" at bounding box center [212, 142] width 108 height 9
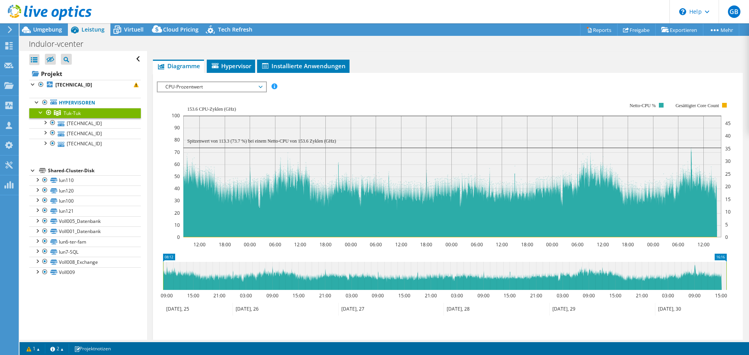
click at [263, 89] on span "CPU-Prozentwert" at bounding box center [212, 86] width 108 height 9
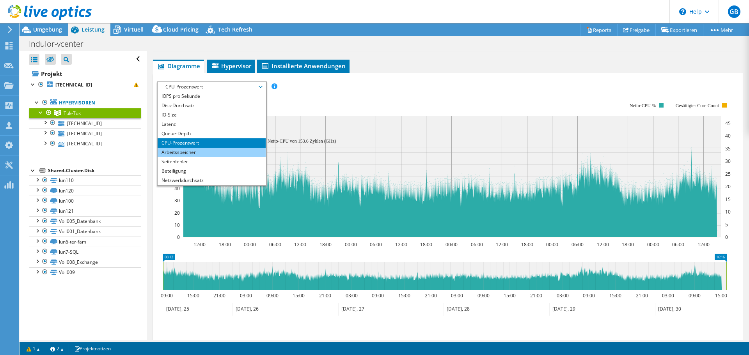
click at [179, 153] on li "Arbeitsspeicher" at bounding box center [212, 152] width 108 height 9
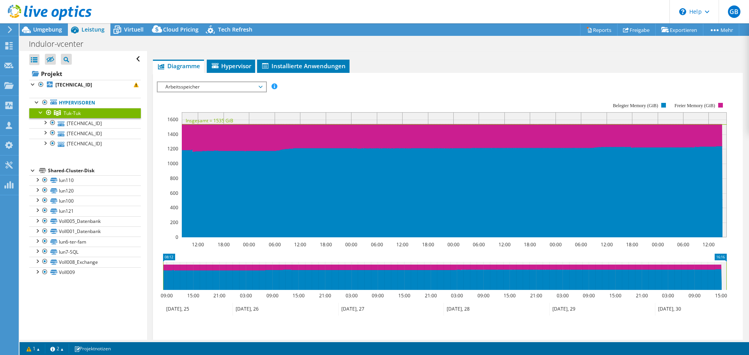
click at [262, 86] on icon at bounding box center [260, 87] width 4 height 2
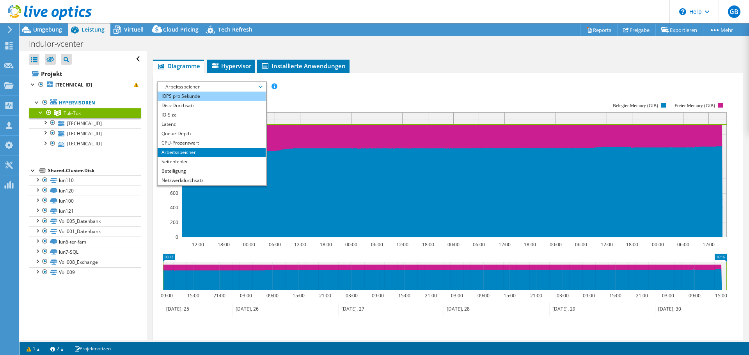
click at [175, 96] on li "IOPS pro Sekunde" at bounding box center [212, 96] width 108 height 9
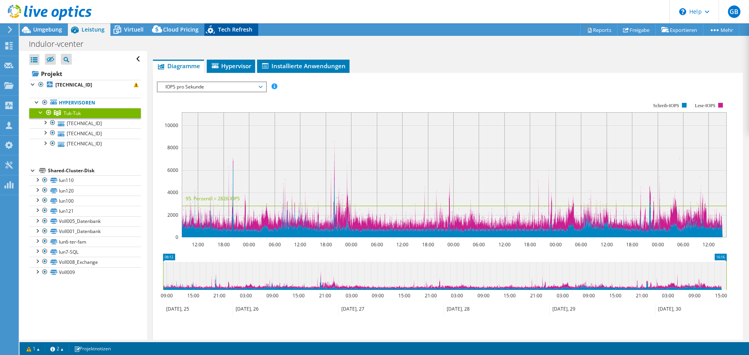
click at [237, 30] on span "Tech Refresh" at bounding box center [235, 29] width 34 height 7
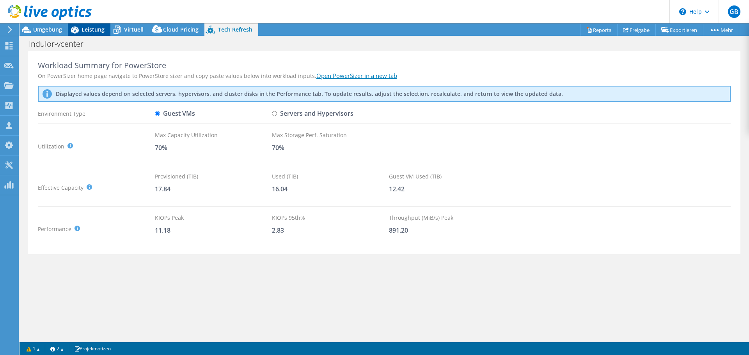
click at [90, 30] on span "Leistung" at bounding box center [92, 29] width 23 height 7
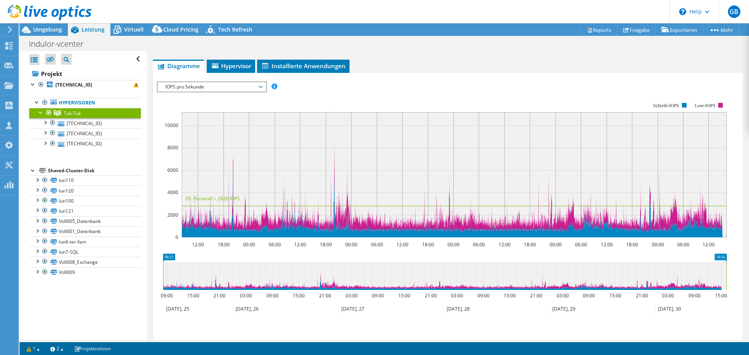
click at [264, 86] on span "IOPS pro Sekunde" at bounding box center [212, 86] width 108 height 9
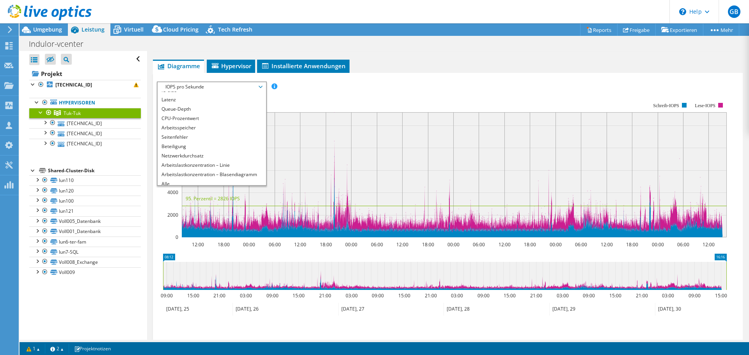
scroll to position [28, 0]
click at [163, 94] on li "Latenz" at bounding box center [212, 96] width 108 height 9
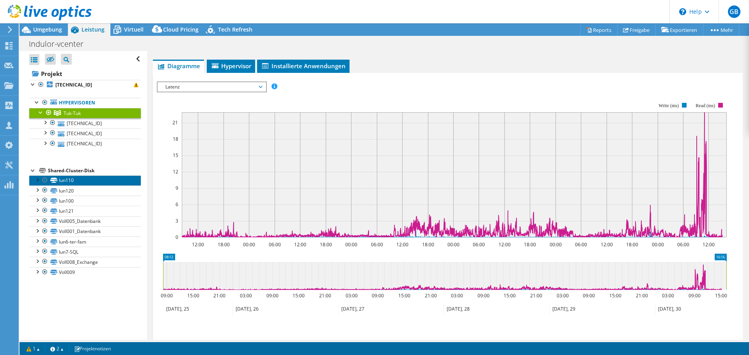
click at [62, 181] on link "lun110" at bounding box center [85, 180] width 112 height 10
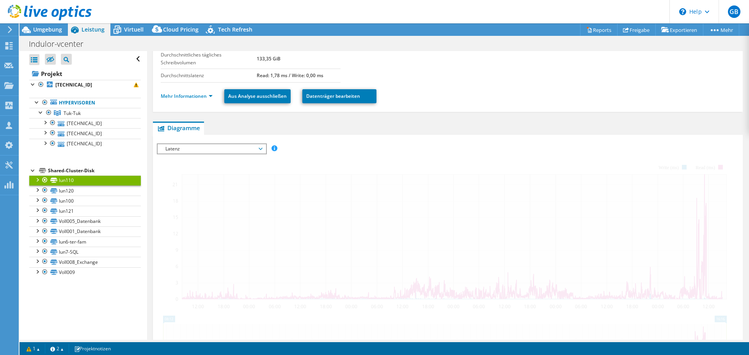
scroll to position [165, 0]
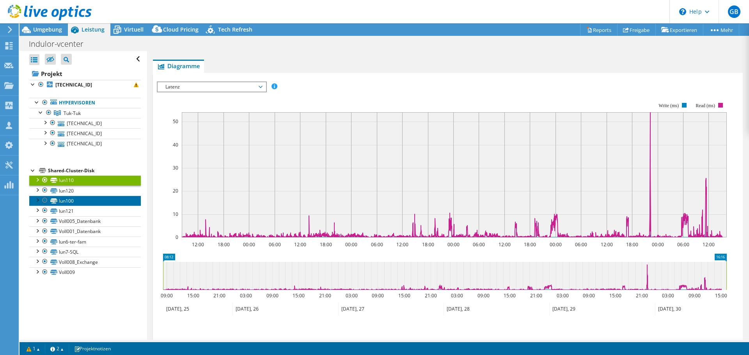
click at [65, 199] on link "lun100" at bounding box center [85, 201] width 112 height 10
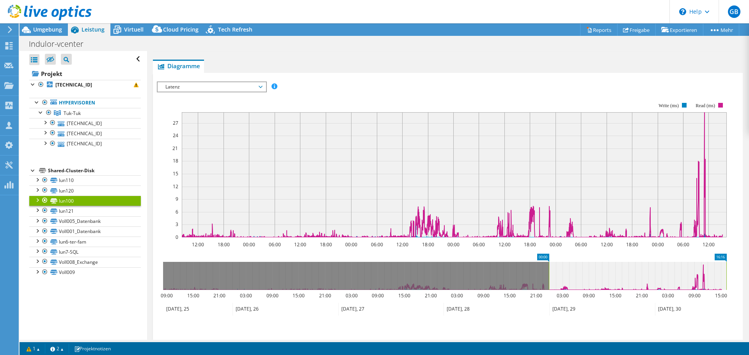
drag, startPoint x: 162, startPoint y: 273, endPoint x: 547, endPoint y: 280, distance: 385.7
click at [547, 280] on rect at bounding box center [548, 276] width 3 height 28
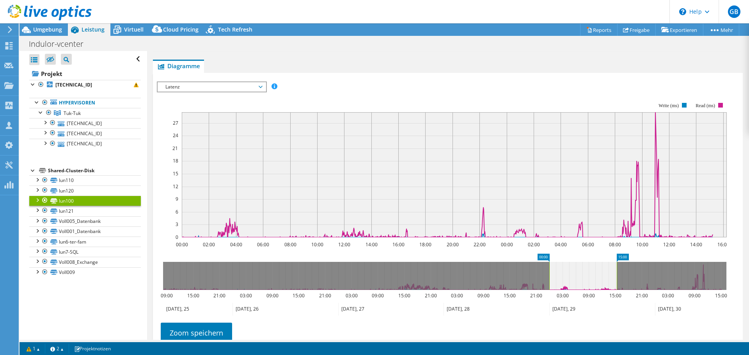
drag, startPoint x: 727, startPoint y: 274, endPoint x: 617, endPoint y: 273, distance: 109.6
click at [617, 273] on rect at bounding box center [616, 276] width 3 height 28
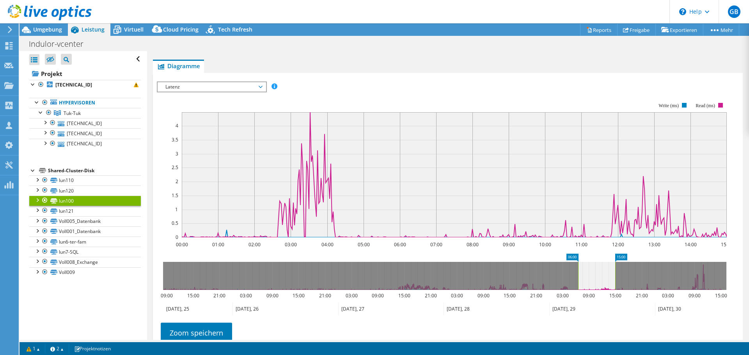
drag, startPoint x: 548, startPoint y: 265, endPoint x: 577, endPoint y: 266, distance: 28.9
click at [577, 266] on rect at bounding box center [577, 276] width 3 height 28
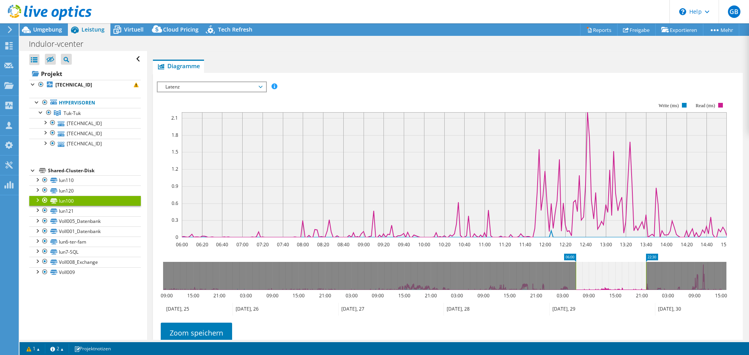
drag, startPoint x: 616, startPoint y: 268, endPoint x: 647, endPoint y: 270, distance: 30.9
click at [647, 270] on rect at bounding box center [645, 276] width 3 height 28
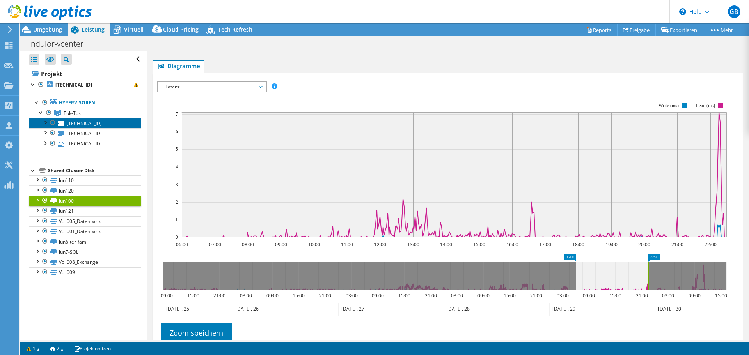
click at [78, 121] on link "[TECHNICAL_ID]" at bounding box center [85, 123] width 112 height 10
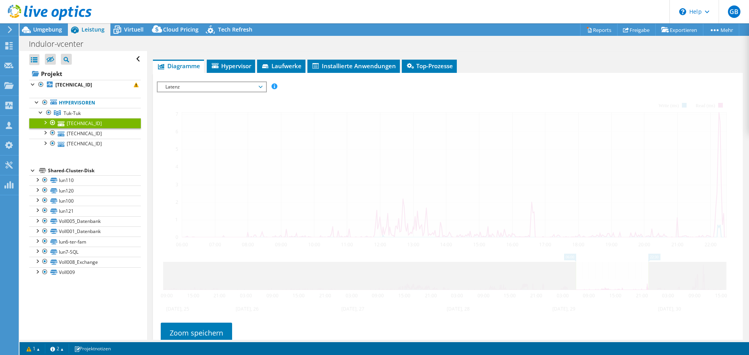
scroll to position [108, 0]
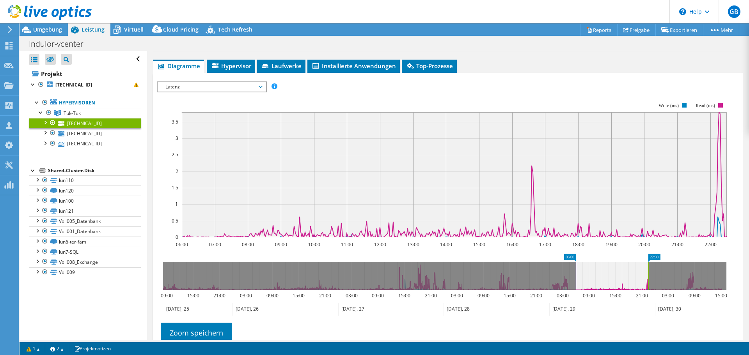
click at [262, 87] on span "Latenz" at bounding box center [211, 86] width 100 height 9
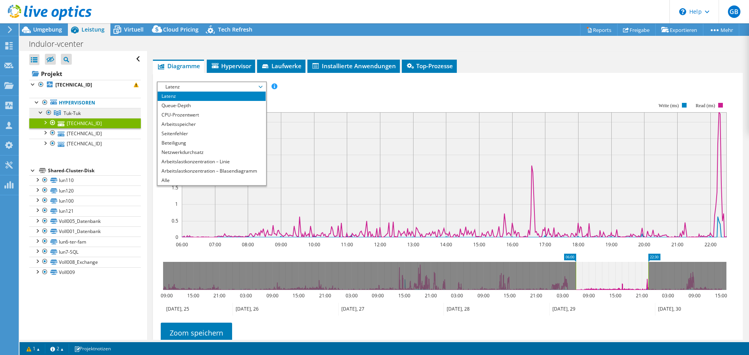
click at [78, 113] on span "Tuk-Tuk" at bounding box center [72, 113] width 17 height 7
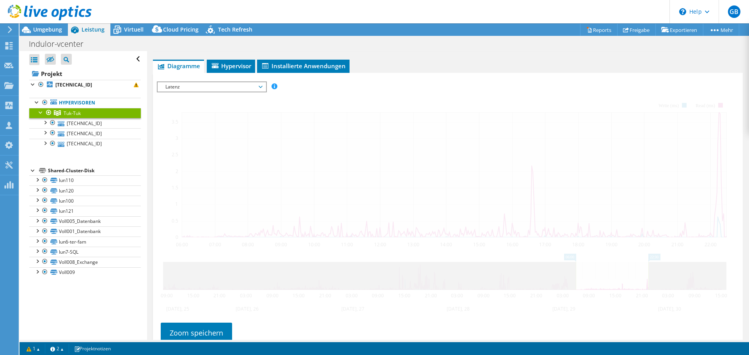
scroll to position [103, 0]
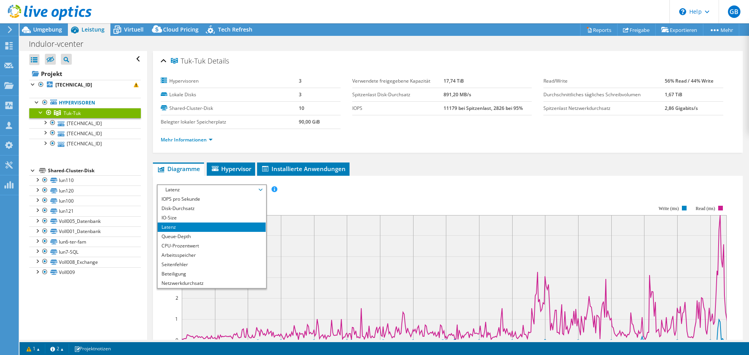
select select "USD"
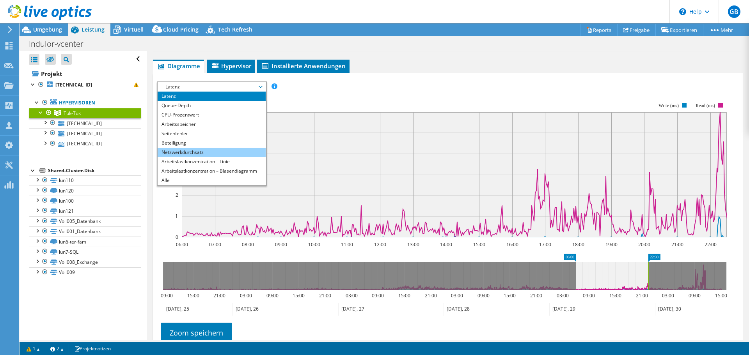
click at [199, 152] on li "Netzwerkdurchsatz" at bounding box center [212, 152] width 108 height 9
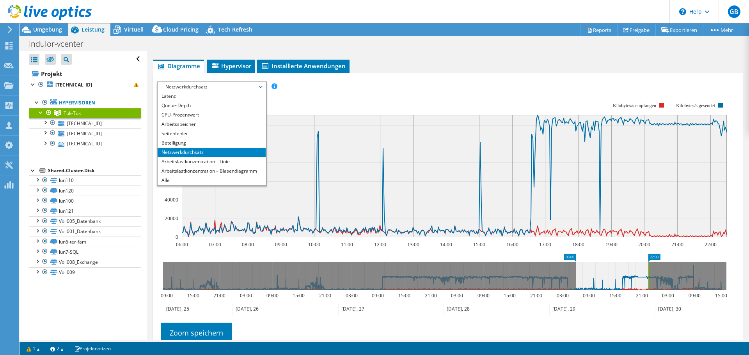
click at [334, 89] on div "IOPS pro Sekunde Disk-Durchsatz IO-Size Latenz Queue-Depth CPU-Prozentwert Arbe…" at bounding box center [448, 86] width 582 height 11
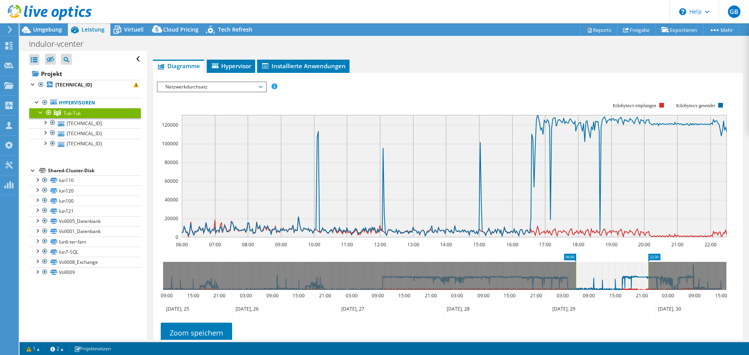
click at [262, 88] on span "Netzwerkdurchsatz" at bounding box center [211, 86] width 100 height 9
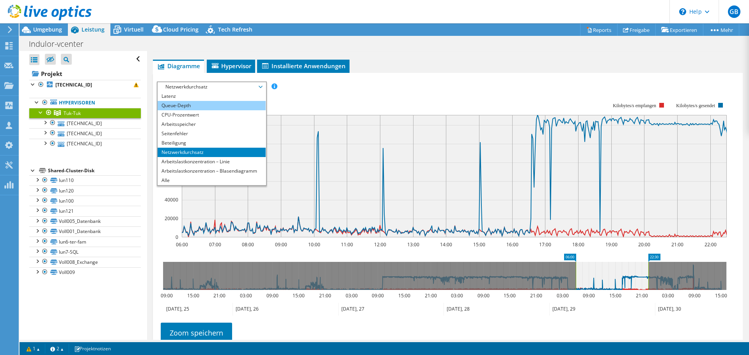
click at [196, 106] on li "Queue-Depth" at bounding box center [212, 105] width 108 height 9
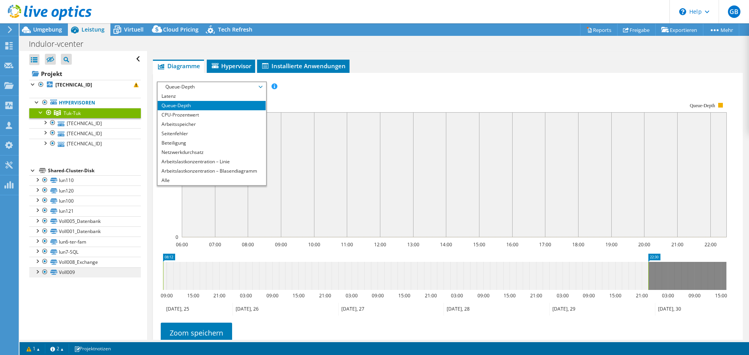
drag, startPoint x: 575, startPoint y: 271, endPoint x: 129, endPoint y: 273, distance: 446.0
click at [129, 273] on div "Alle öffnen Alle schließen Ausgeschlossene Knoten verbergen Projektbaumfilter" at bounding box center [383, 195] width 729 height 289
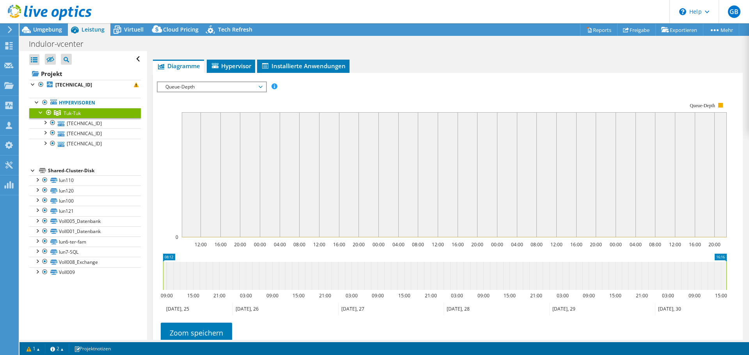
drag, startPoint x: 648, startPoint y: 273, endPoint x: 730, endPoint y: 277, distance: 82.4
click at [730, 277] on icon "08:12 16:16 09:00 15:00 21:00 03:00 09:00 15:00 21:00 03:00 09:00 15:00 21:00 0…" at bounding box center [444, 285] width 575 height 62
click at [262, 87] on icon at bounding box center [260, 87] width 4 height 2
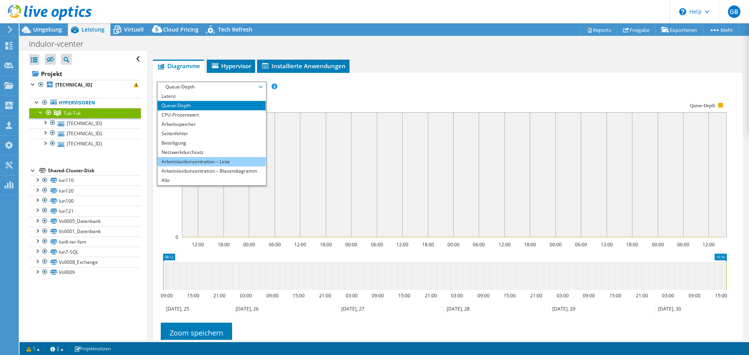
click at [208, 163] on li "Arbeitslastkonzentration – Linie" at bounding box center [212, 161] width 108 height 9
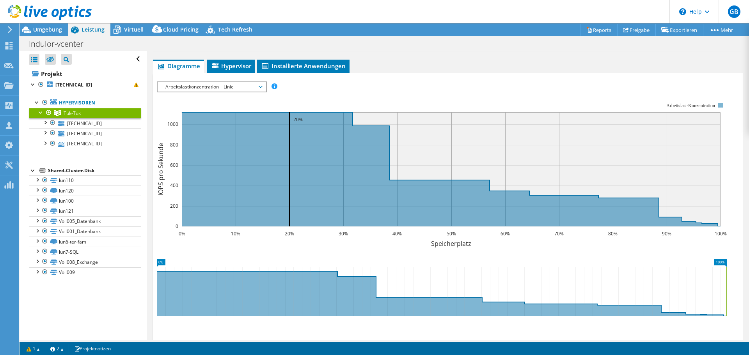
click at [264, 85] on span "Arbeitslastkonzentration – Linie" at bounding box center [212, 86] width 108 height 9
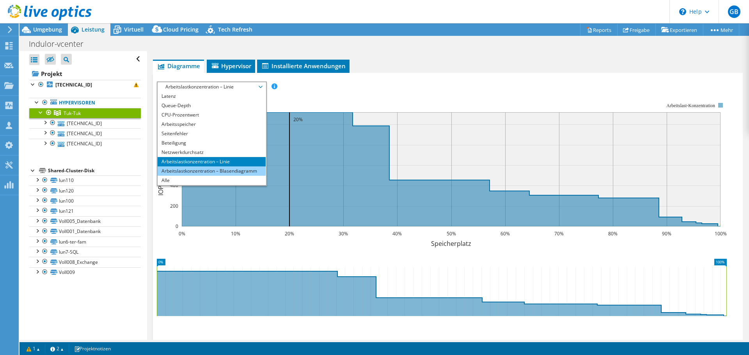
click at [222, 171] on li "Arbeitslastkonzentration – Blasendiagramm" at bounding box center [212, 170] width 108 height 9
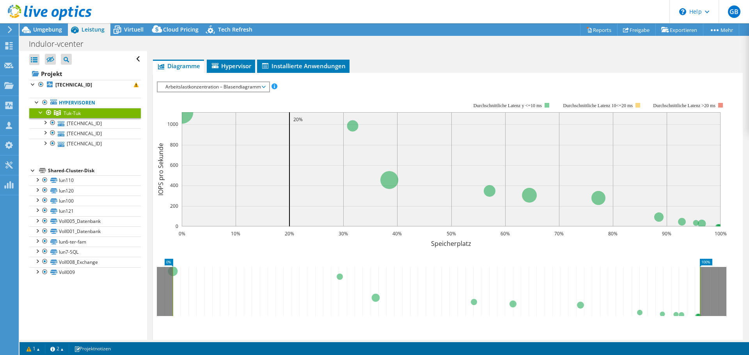
click at [266, 88] on span "Arbeitslastkonzentration – Blasendiagramm" at bounding box center [213, 86] width 111 height 9
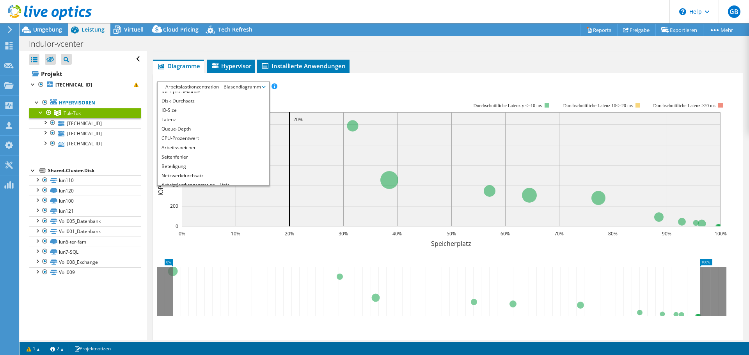
scroll to position [0, 0]
click at [168, 115] on li "IO-Size" at bounding box center [213, 114] width 111 height 9
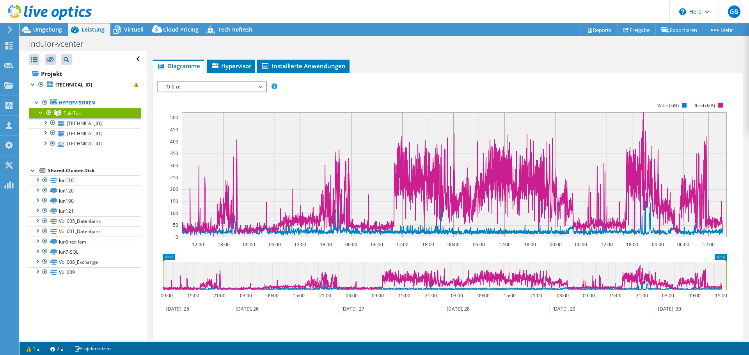
click at [260, 87] on span "IO-Size" at bounding box center [211, 86] width 100 height 9
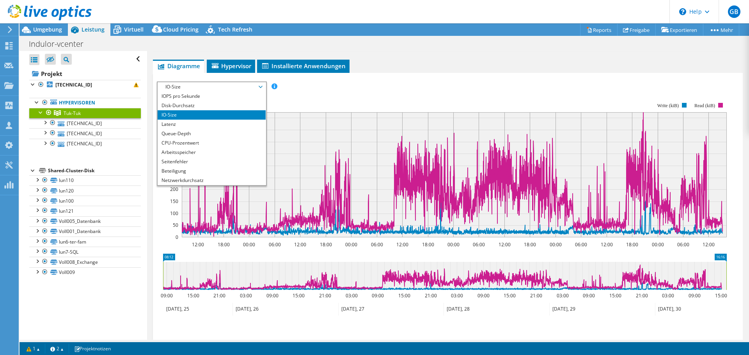
click at [298, 95] on rect at bounding box center [442, 170] width 570 height 156
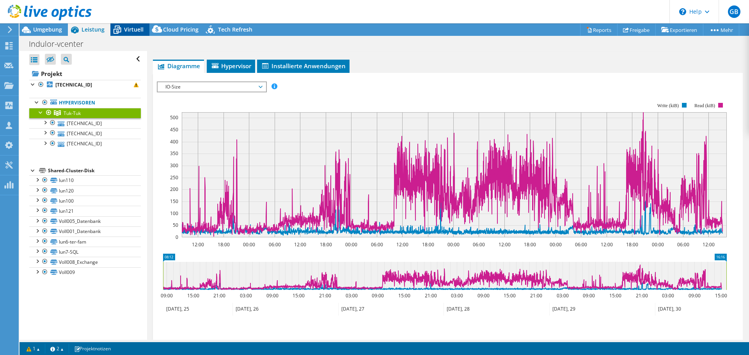
click at [132, 32] on span "Virtuell" at bounding box center [133, 29] width 19 height 7
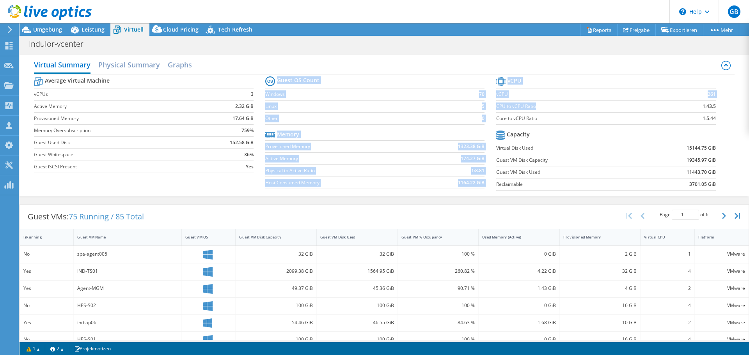
drag, startPoint x: 489, startPoint y: 113, endPoint x: 607, endPoint y: 119, distance: 118.3
click at [634, 111] on div "Average Virtual Machine vCPUs 3 Active Memory 2.32 GiB Provisioned Memory 17.64…" at bounding box center [384, 134] width 700 height 120
click at [624, 114] on td "Core to vCPU Ratio" at bounding box center [580, 118] width 169 height 12
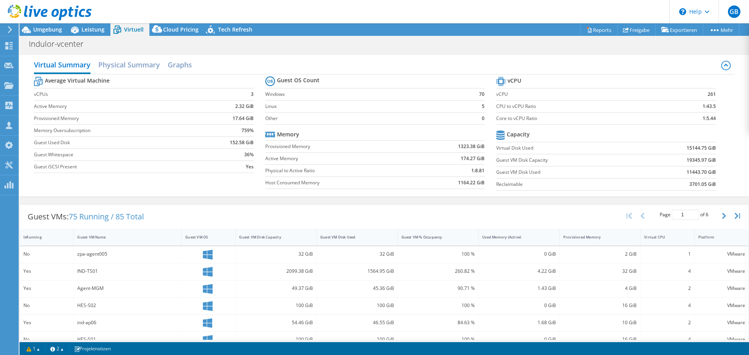
click at [597, 133] on tr "Capacity" at bounding box center [605, 136] width 219 height 14
drag, startPoint x: 492, startPoint y: 119, endPoint x: 712, endPoint y: 123, distance: 220.3
click at [712, 123] on section "vCPU vCPU 261 CPU to vCPU Ratio 1:43.5 Core to vCPU Ratio 1:5.44 Capacity Virtu…" at bounding box center [611, 135] width 231 height 120
drag, startPoint x: 701, startPoint y: 94, endPoint x: 711, endPoint y: 94, distance: 9.7
click at [711, 94] on section "vCPU vCPU 261 CPU to vCPU Ratio 1:43.5 Core to vCPU Ratio 1:5.44 Capacity Virtu…" at bounding box center [611, 135] width 231 height 120
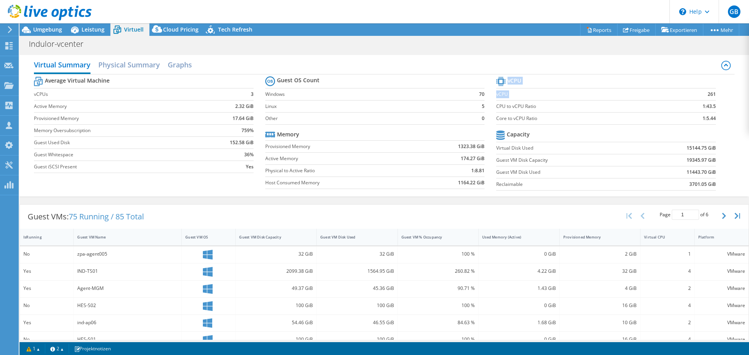
click at [715, 95] on section "vCPU vCPU 261 CPU to vCPU Ratio 1:43.5 Core to vCPU Ratio 1:5.44 Capacity Virtu…" at bounding box center [611, 135] width 231 height 120
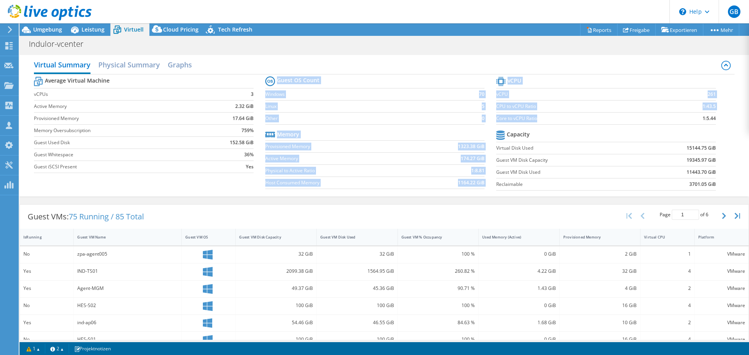
drag, startPoint x: 491, startPoint y: 119, endPoint x: 554, endPoint y: 119, distance: 62.4
click at [554, 119] on div "Average Virtual Machine vCPUs 3 Active Memory 2.32 GiB Provisioned Memory 17.64…" at bounding box center [384, 134] width 700 height 120
click at [554, 119] on label "Core to vCPU Ratio" at bounding box center [580, 119] width 169 height 8
drag, startPoint x: 709, startPoint y: 118, endPoint x: 701, endPoint y: 121, distance: 8.4
click at [533, 120] on tr "Core to vCPU Ratio 1:5.44" at bounding box center [605, 118] width 219 height 12
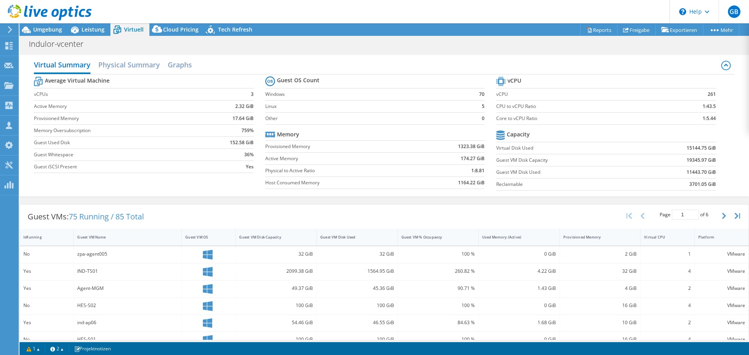
click at [726, 125] on div "Average Virtual Machine vCPUs 3 Active Memory 2.32 GiB Provisioned Memory 17.64…" at bounding box center [384, 134] width 700 height 120
click at [182, 67] on h2 "Graphs" at bounding box center [180, 65] width 24 height 17
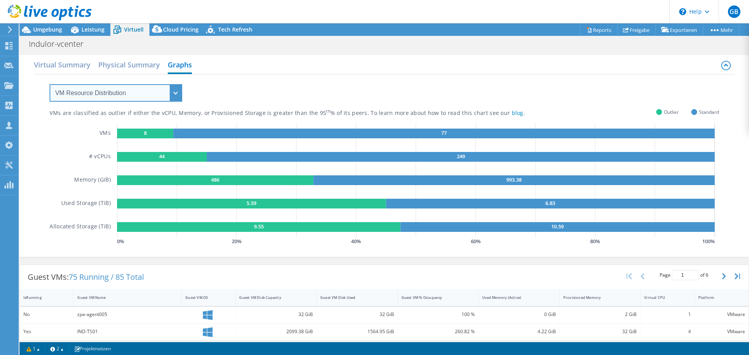
click at [176, 91] on select "VM Resource Distribution Provisioning Contrast Over Provisioning" at bounding box center [116, 93] width 133 height 18
click at [50, 84] on select "VM Resource Distribution Provisioning Contrast Over Provisioning" at bounding box center [116, 93] width 133 height 18
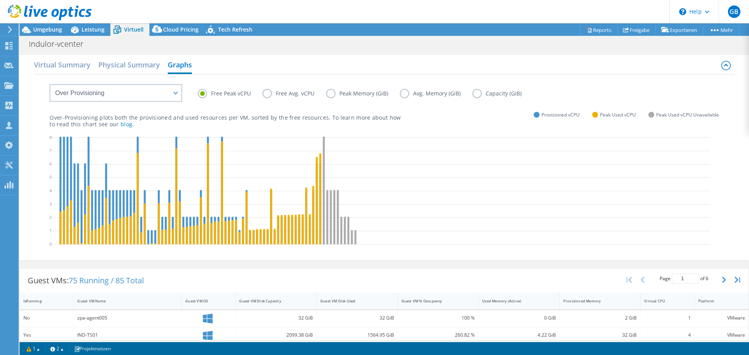
click at [268, 94] on label "Free Avg. vCPU" at bounding box center [294, 93] width 64 height 9
click at [0, 0] on input "Free Avg. vCPU" at bounding box center [0, 0] width 0 height 0
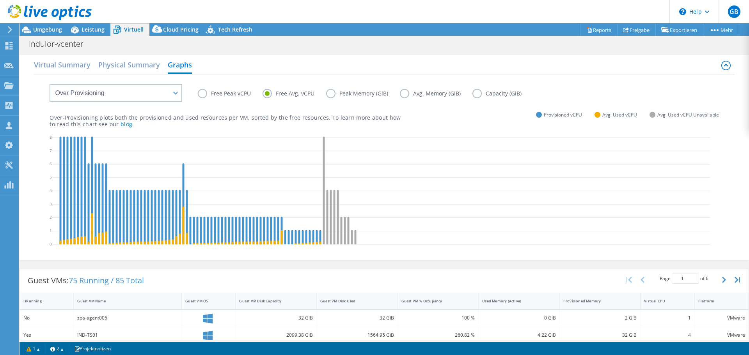
click at [216, 93] on label "Free Peak vCPU" at bounding box center [230, 93] width 65 height 9
click at [0, 0] on input "Free Peak vCPU" at bounding box center [0, 0] width 0 height 0
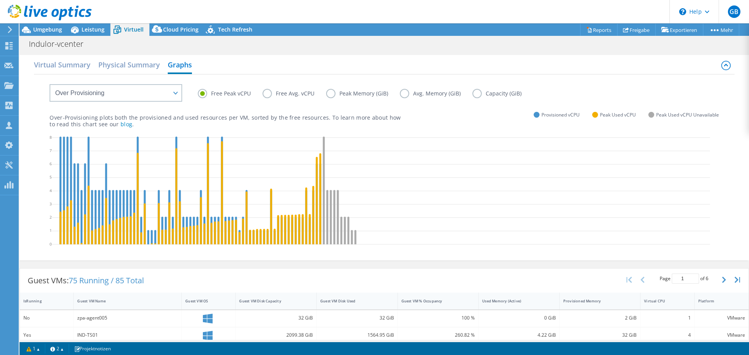
click at [269, 91] on label "Free Avg. vCPU" at bounding box center [294, 93] width 64 height 9
click at [0, 0] on input "Free Avg. vCPU" at bounding box center [0, 0] width 0 height 0
click at [269, 91] on label "Free Avg. vCPU" at bounding box center [294, 93] width 64 height 9
click at [0, 0] on input "Free Avg. vCPU" at bounding box center [0, 0] width 0 height 0
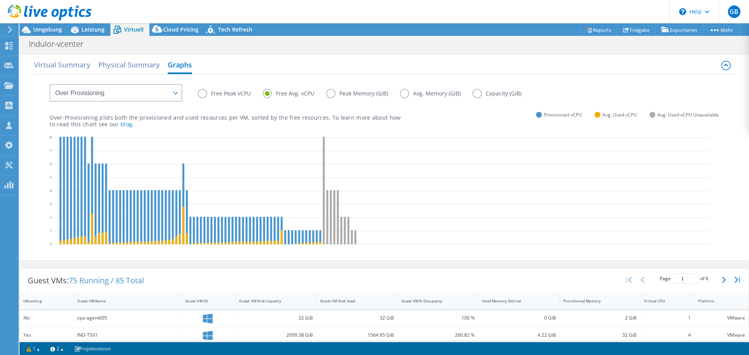
click at [209, 103] on div "Over-Provisioning plots both the provisioned and used resources per VM, sorted …" at bounding box center [384, 114] width 669 height 27
click at [407, 93] on label "Avg. Memory (GiB)" at bounding box center [436, 93] width 73 height 9
click at [0, 0] on input "Avg. Memory (GiB)" at bounding box center [0, 0] width 0 height 0
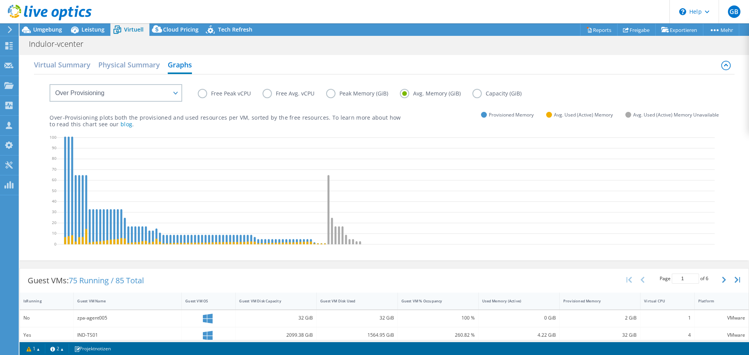
click at [329, 93] on label "Peak Memory (GiB)" at bounding box center [363, 93] width 74 height 9
click at [0, 0] on input "Peak Memory (GiB)" at bounding box center [0, 0] width 0 height 0
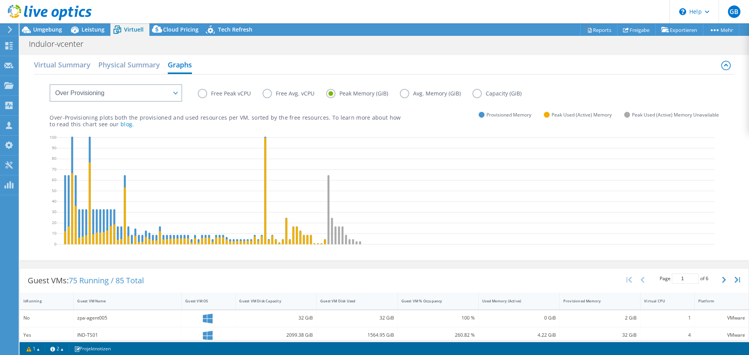
click at [404, 93] on label "Avg. Memory (GiB)" at bounding box center [436, 93] width 73 height 9
click at [0, 0] on input "Avg. Memory (GiB)" at bounding box center [0, 0] width 0 height 0
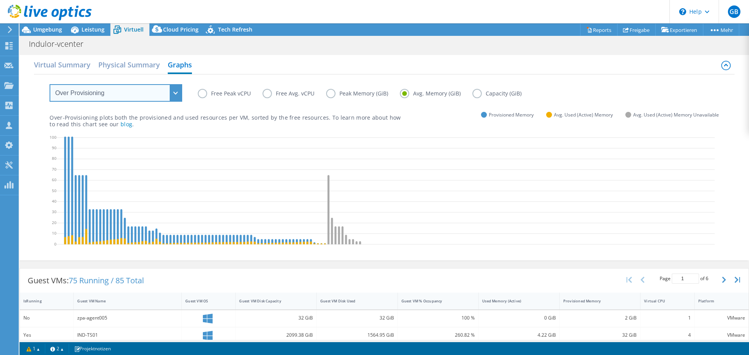
click at [179, 93] on select "VM Resource Distribution Provisioning Contrast Over Provisioning" at bounding box center [116, 93] width 133 height 18
select select "Provisioning Contrast"
click at [50, 84] on select "VM Resource Distribution Provisioning Contrast Over Provisioning" at bounding box center [116, 93] width 133 height 18
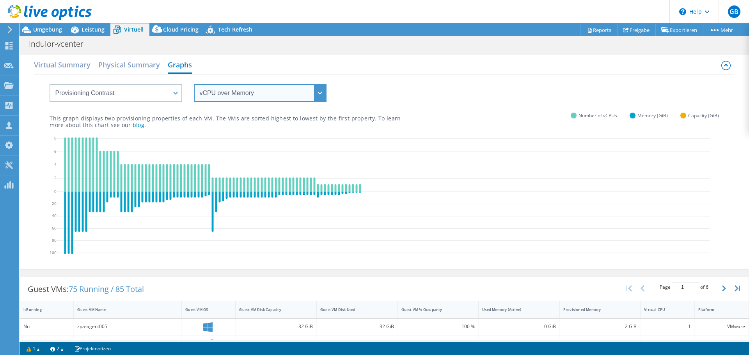
click at [317, 94] on select "vCPU over Memory vCPU over Capacity Memory over vCPU Memory over Capacity Capac…" at bounding box center [260, 93] width 133 height 18
select select "Memory over vCPU"
click at [194, 84] on select "vCPU over Memory vCPU over Capacity Memory over vCPU Memory over Capacity Capac…" at bounding box center [260, 93] width 133 height 18
click at [245, 127] on p "This graph displays two provisioning properties of each VM. The VMs are sorted …" at bounding box center [225, 121] width 351 height 13
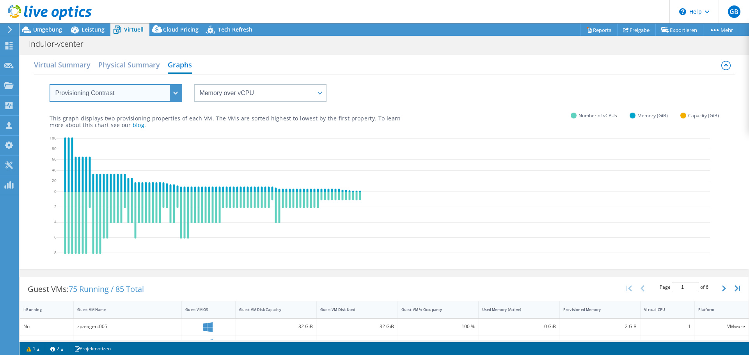
click at [174, 90] on select "VM Resource Distribution Provisioning Contrast Over Provisioning" at bounding box center [116, 93] width 133 height 18
select select "Over Provisioning"
click at [50, 84] on select "VM Resource Distribution Provisioning Contrast Over Provisioning" at bounding box center [116, 93] width 133 height 18
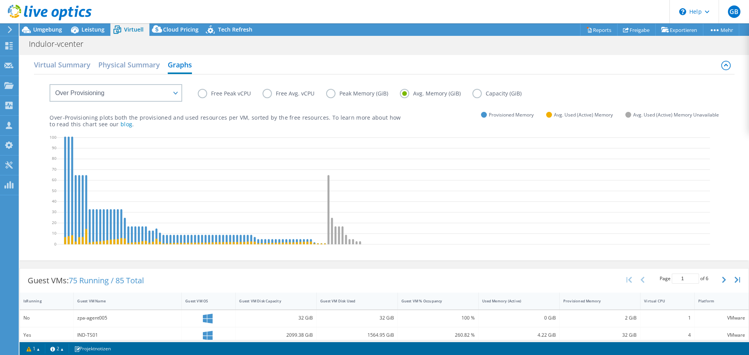
click at [478, 95] on label "Capacity (GiB)" at bounding box center [502, 93] width 61 height 9
click at [0, 0] on input "Capacity (GiB)" at bounding box center [0, 0] width 0 height 0
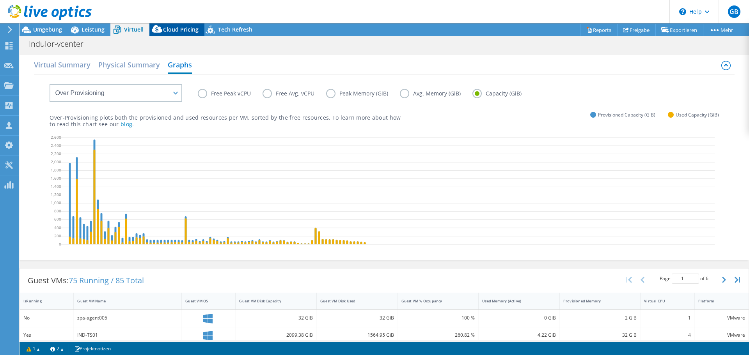
click at [179, 29] on span "Cloud Pricing" at bounding box center [180, 29] width 35 height 7
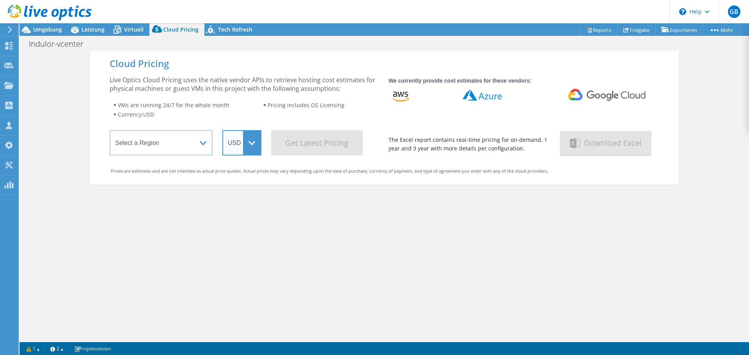
click at [251, 144] on select "ARS AUD BRL CAD CHF CLP CNY DKK EUR GBP HKD HUF INR JPY MXN MYR NOK NZD PEN SEK…" at bounding box center [241, 142] width 39 height 25
select select "EUR"
click at [222, 130] on select "ARS AUD BRL CAD CHF CLP CNY DKK EUR GBP HKD HUF INR JPY MXN MYR NOK NZD PEN SEK…" at bounding box center [241, 142] width 39 height 25
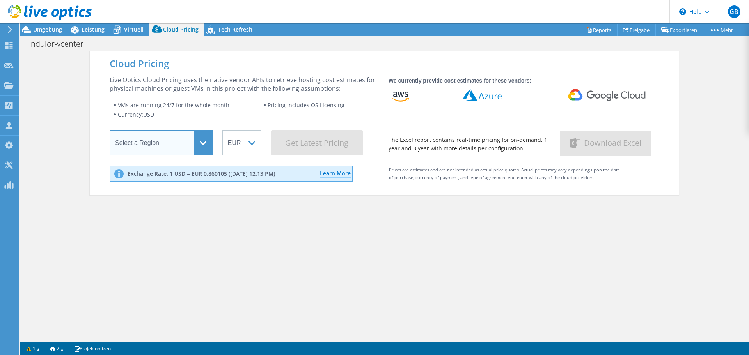
click at [198, 142] on select "Select a Region Asia Pacific (Hong Kong) Asia Pacific (Mumbai) Asia Pacific (Se…" at bounding box center [161, 142] width 103 height 25
select select "EUFrankfurt"
click at [110, 132] on select "Select a Region Asia Pacific (Hong Kong) Asia Pacific (Mumbai) Asia Pacific (Se…" at bounding box center [161, 142] width 103 height 25
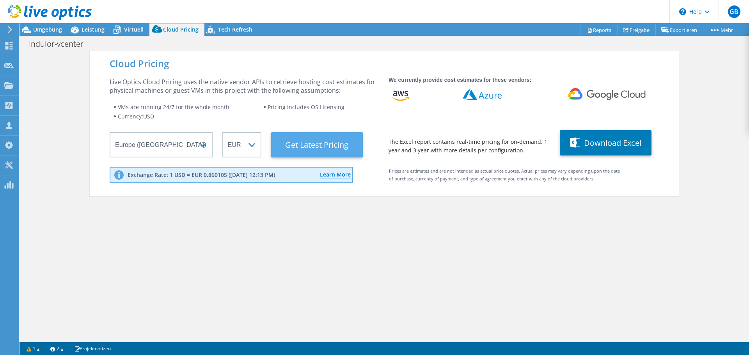
click at [310, 145] on Latest "Get Latest Pricing" at bounding box center [317, 144] width 92 height 25
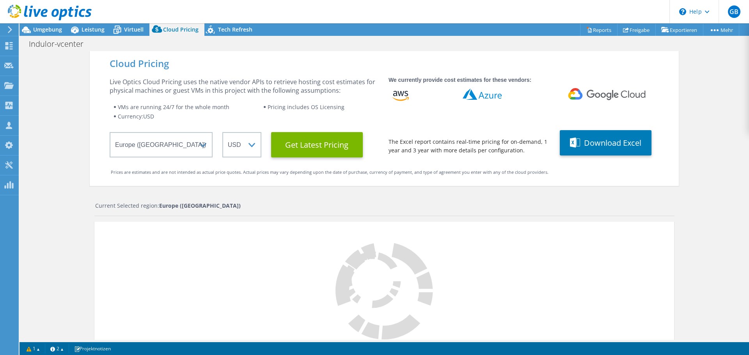
select select "EUR"
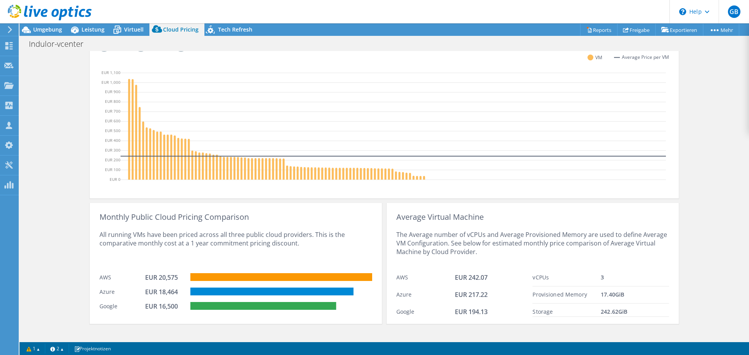
scroll to position [242, 0]
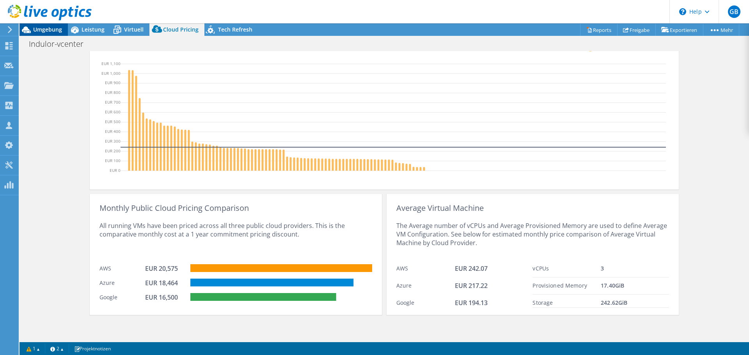
click at [55, 31] on span "Umgebung" at bounding box center [47, 29] width 29 height 7
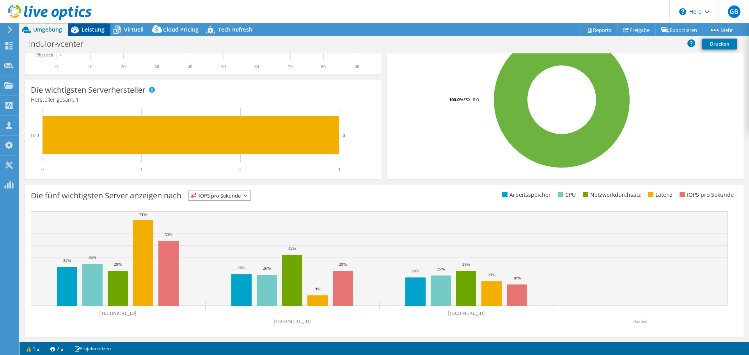
click at [84, 32] on span "Leistung" at bounding box center [92, 29] width 23 height 7
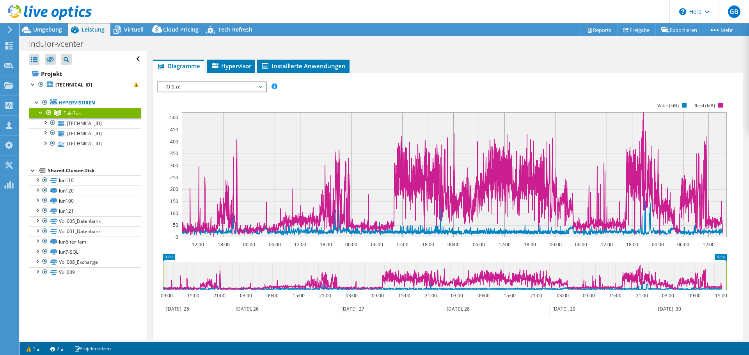
scroll to position [0, 0]
click at [9, 43] on icon at bounding box center [8, 45] width 9 height 7
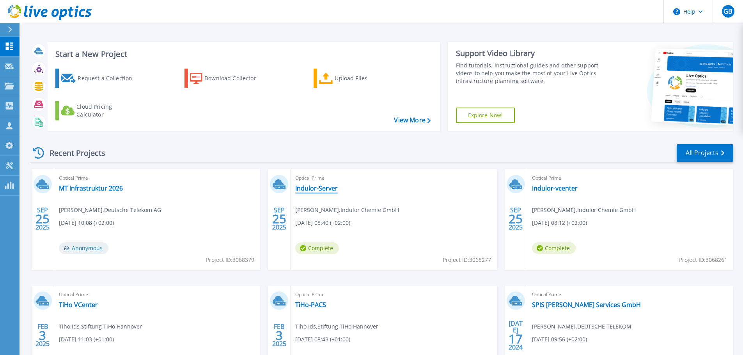
click at [317, 188] on link "Indulor-Server" at bounding box center [316, 188] width 42 height 8
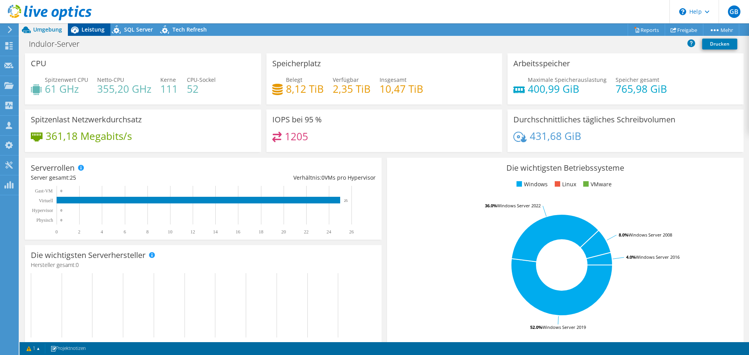
click at [94, 30] on span "Leistung" at bounding box center [92, 29] width 23 height 7
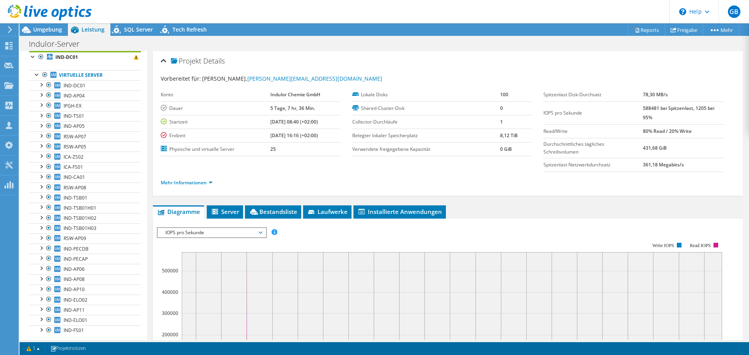
scroll to position [20, 0]
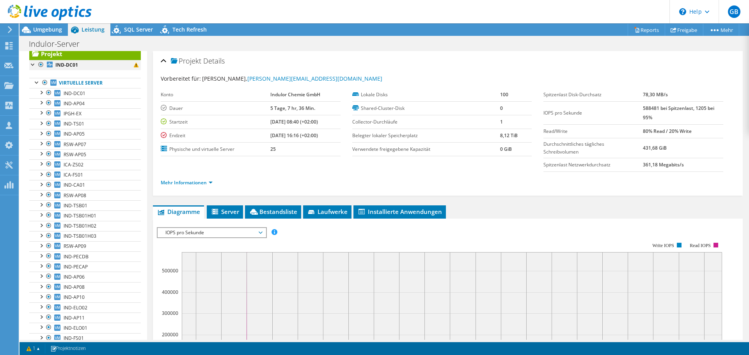
click at [33, 64] on div at bounding box center [33, 64] width 8 height 8
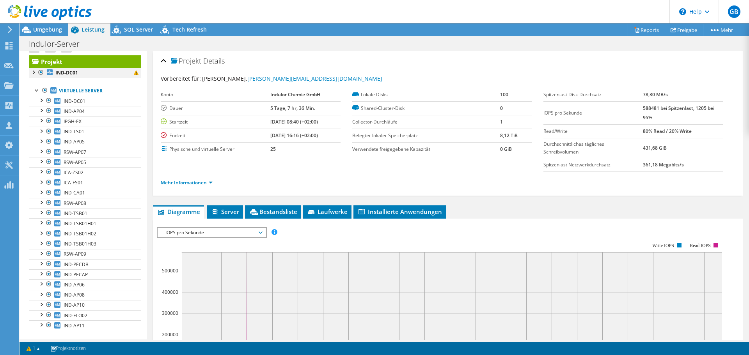
scroll to position [0, 0]
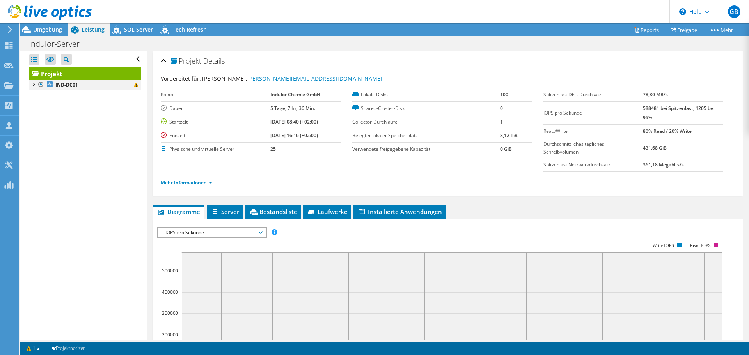
click at [33, 83] on div at bounding box center [33, 84] width 8 height 8
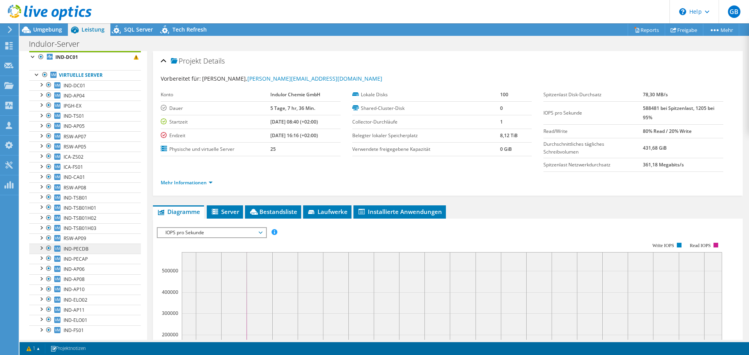
scroll to position [39, 0]
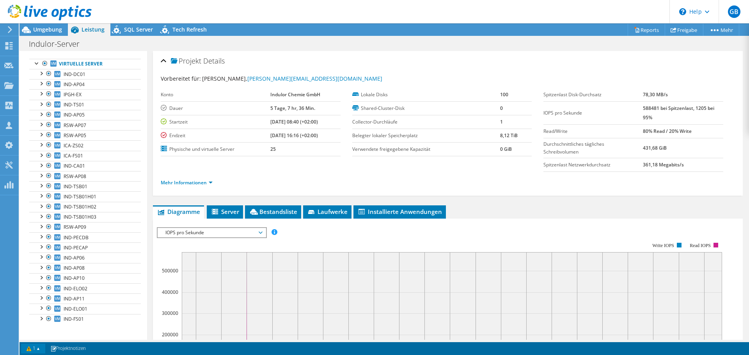
click at [39, 349] on link "1" at bounding box center [33, 349] width 24 height 10
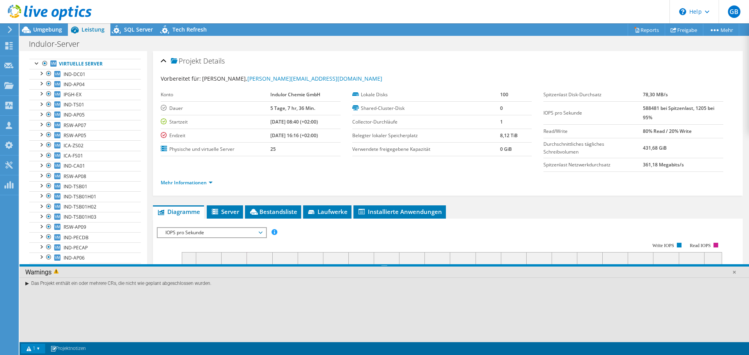
click at [28, 285] on div "Das Projekt enthält ein oder mehrere CRs, die nicht wie geplant abgeschlossen w…" at bounding box center [383, 283] width 729 height 11
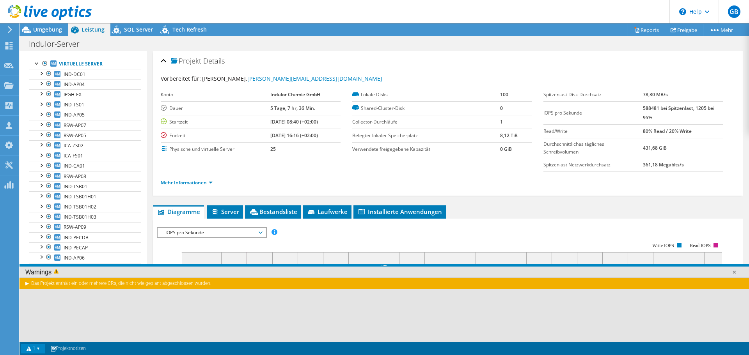
click at [27, 284] on div "Das Projekt enthält ein oder mehrere CRs, die nicht wie geplant abgeschlossen w…" at bounding box center [383, 283] width 729 height 11
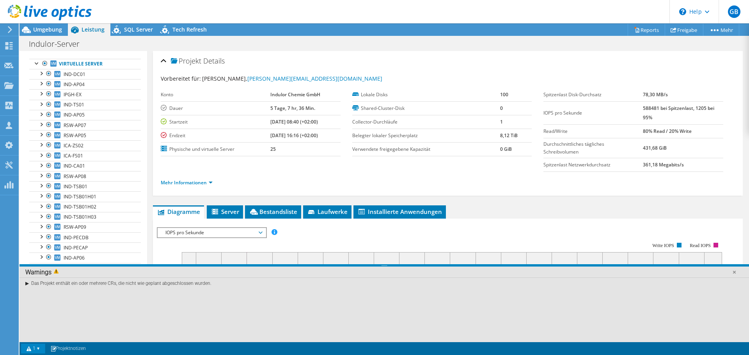
click at [67, 285] on div "Das Projekt enthält ein oder mehrere CRs, die nicht wie geplant abgeschlossen w…" at bounding box center [383, 283] width 729 height 11
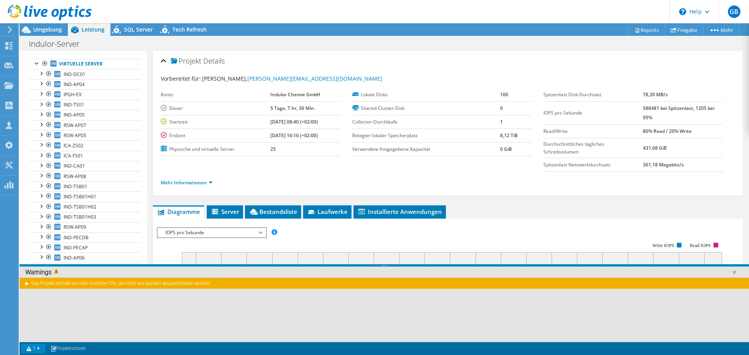
click at [67, 285] on div "Das Projekt enthält ein oder mehrere CRs, die nicht wie geplant abgeschlossen w…" at bounding box center [383, 283] width 729 height 11
click at [736, 273] on link at bounding box center [734, 272] width 8 height 8
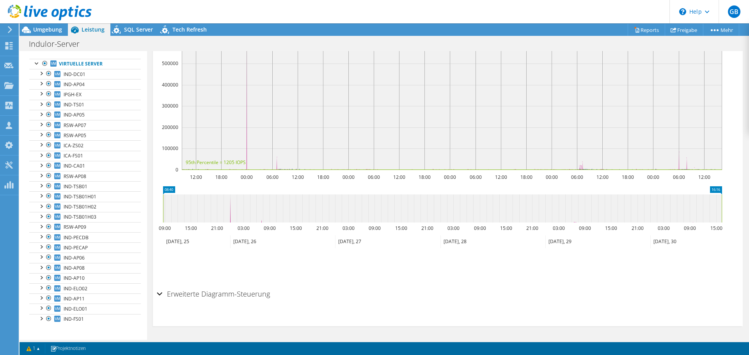
scroll to position [0, 0]
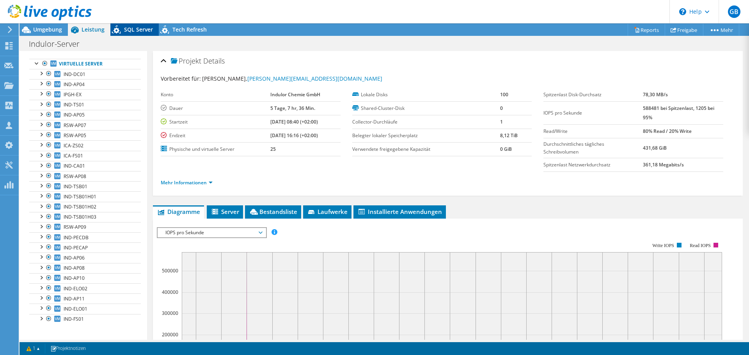
click at [129, 29] on span "SQL Server" at bounding box center [138, 29] width 29 height 7
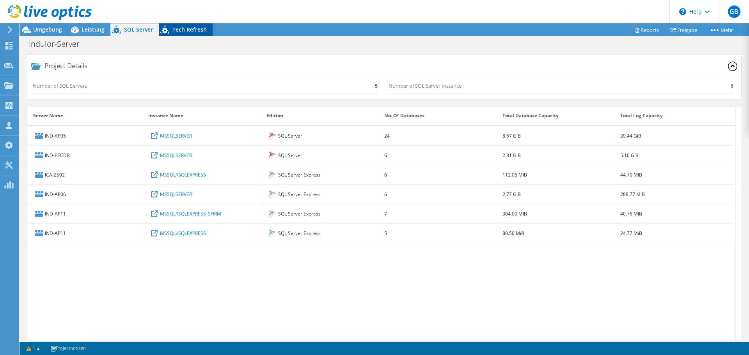
click at [191, 28] on span "Tech Refresh" at bounding box center [189, 29] width 34 height 7
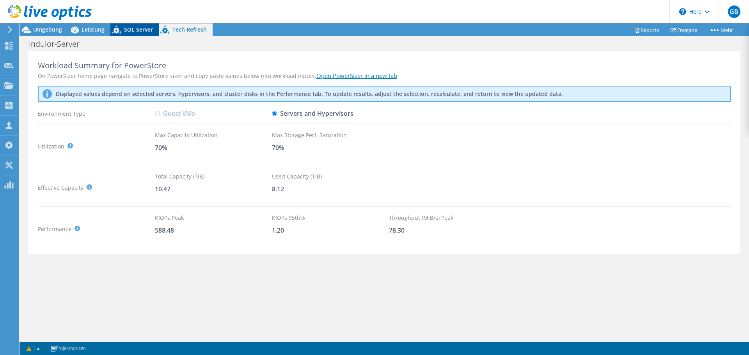
click at [143, 29] on span "SQL Server" at bounding box center [138, 29] width 29 height 7
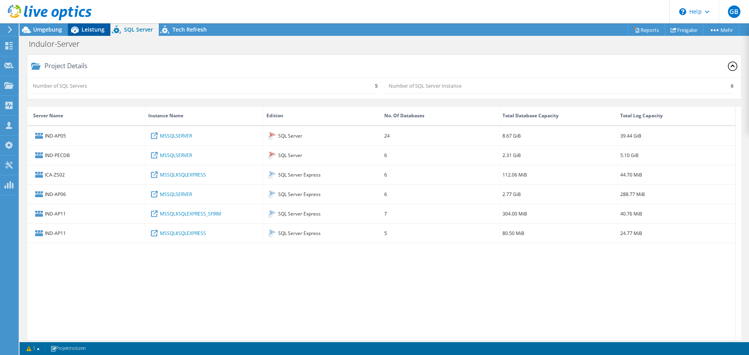
click at [92, 28] on span "Leistung" at bounding box center [92, 29] width 23 height 7
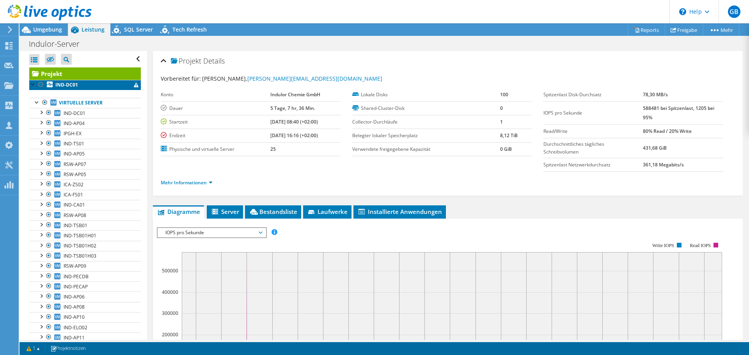
click at [134, 85] on span at bounding box center [136, 85] width 5 height 5
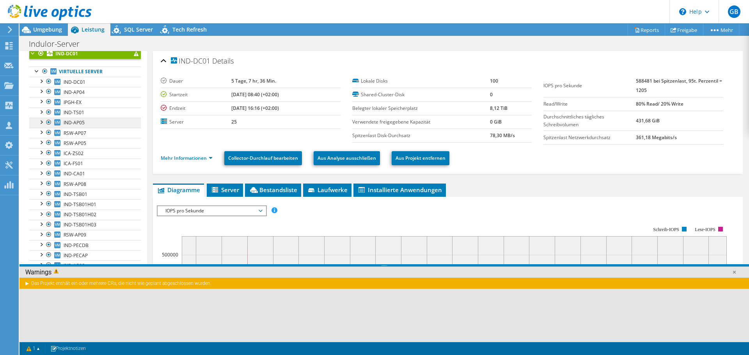
scroll to position [39, 0]
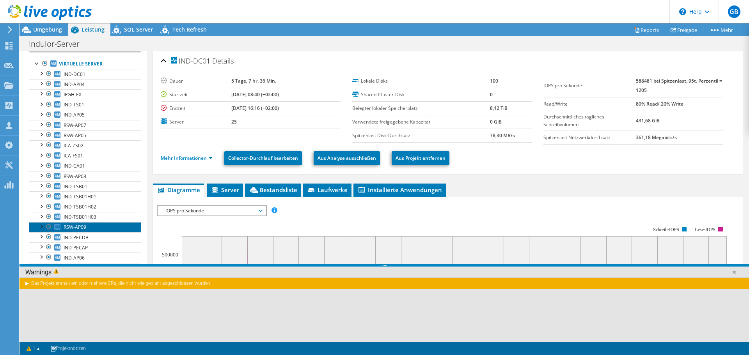
click at [80, 227] on span "RSW-AP09" at bounding box center [75, 227] width 23 height 7
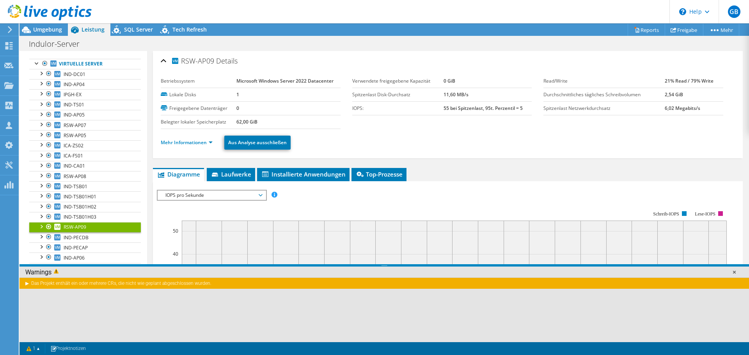
click at [734, 273] on link at bounding box center [734, 272] width 8 height 8
click at [734, 273] on div "Warnings Das Projekt enthält ein oder mehrere CRs, die nicht wie geplant abgesc…" at bounding box center [383, 303] width 729 height 78
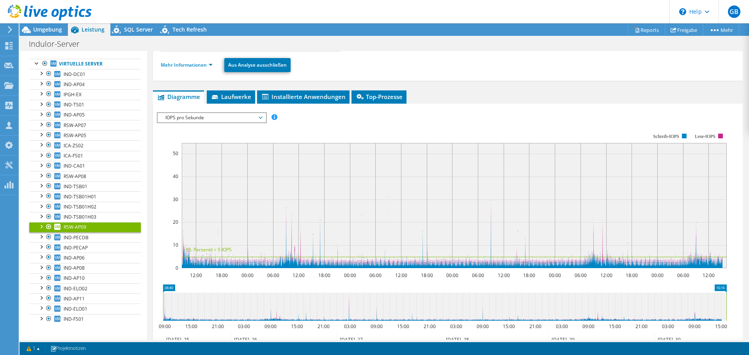
scroll to position [78, 0]
click at [262, 117] on icon at bounding box center [260, 117] width 4 height 2
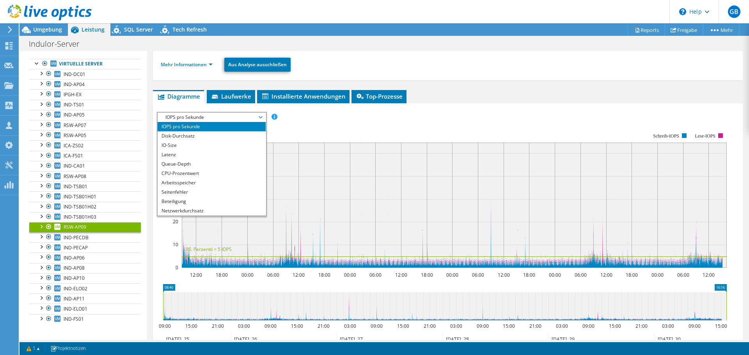
click at [331, 126] on rect at bounding box center [442, 200] width 570 height 156
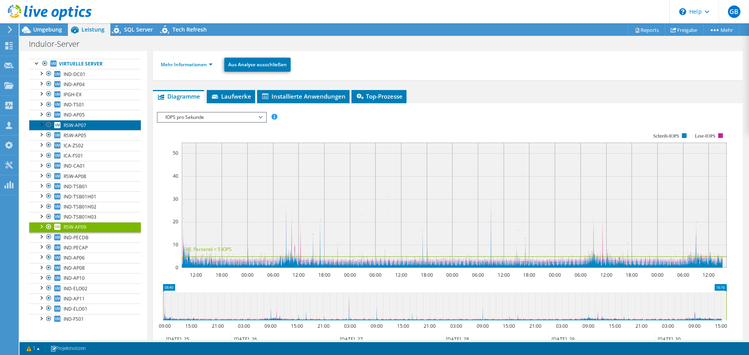
click at [84, 127] on span "RSW-AP07" at bounding box center [75, 125] width 23 height 7
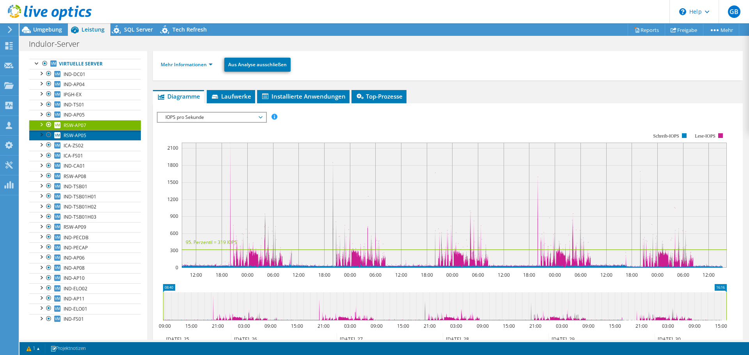
click at [80, 134] on span "RSW-AP05" at bounding box center [75, 135] width 23 height 7
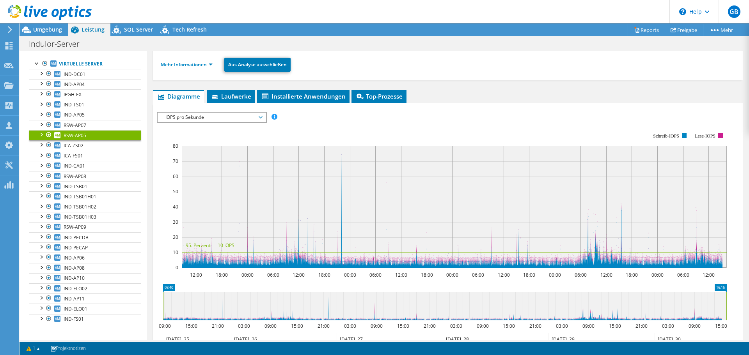
click at [261, 116] on span "IOPS pro Sekunde" at bounding box center [211, 117] width 100 height 9
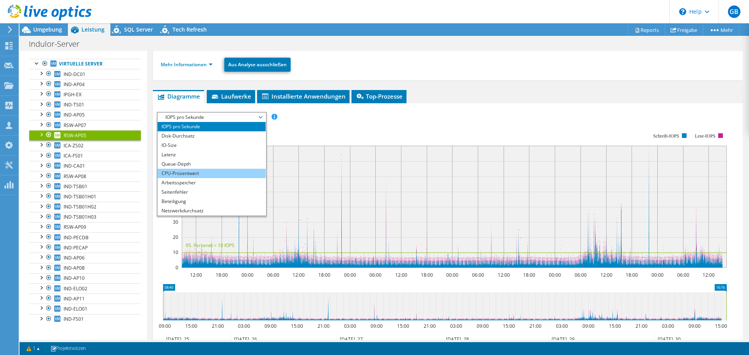
click at [202, 170] on li "CPU-Prozentwert" at bounding box center [212, 173] width 108 height 9
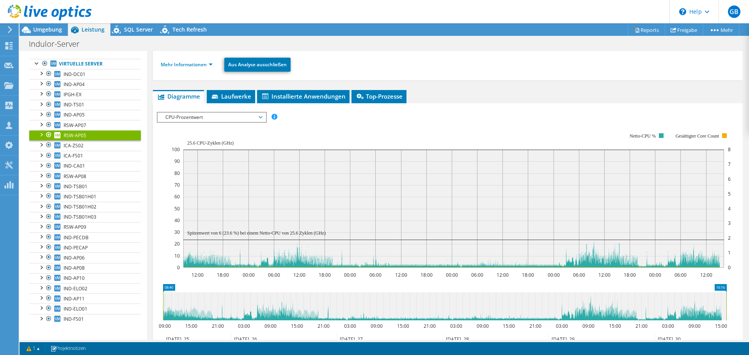
click at [261, 117] on span "CPU-Prozentwert" at bounding box center [211, 117] width 100 height 9
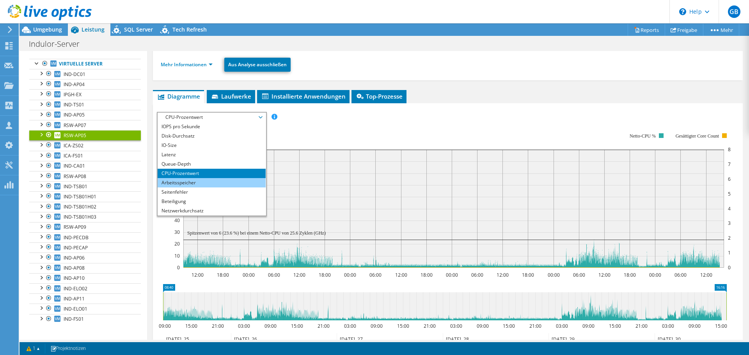
click at [213, 182] on li "Arbeitsspeicher" at bounding box center [212, 182] width 108 height 9
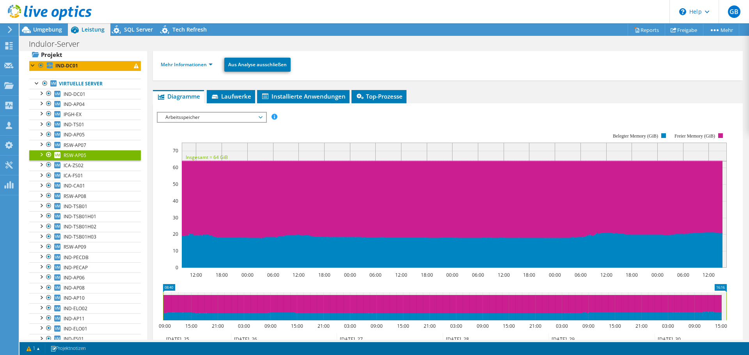
scroll to position [0, 0]
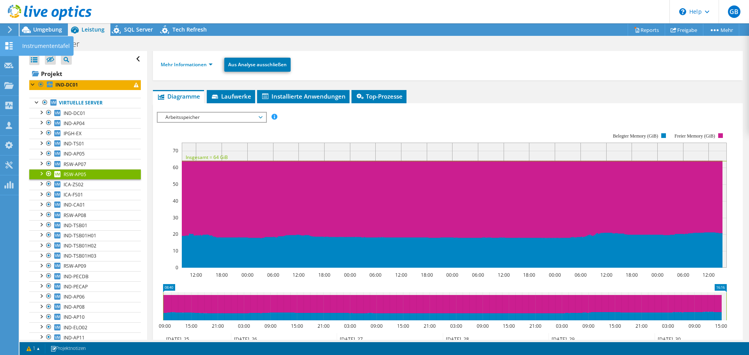
click at [11, 45] on icon at bounding box center [8, 45] width 9 height 7
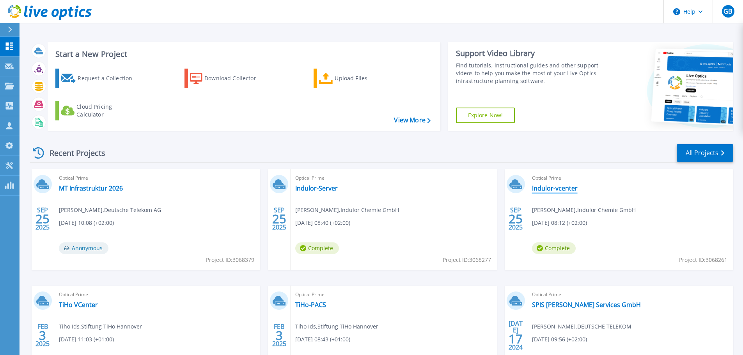
click at [540, 187] on link "Indulor-vcenter" at bounding box center [555, 188] width 46 height 8
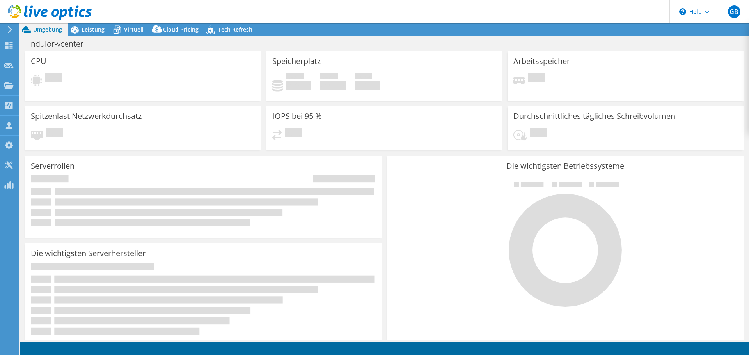
select select "EUFrankfurt"
select select "EUR"
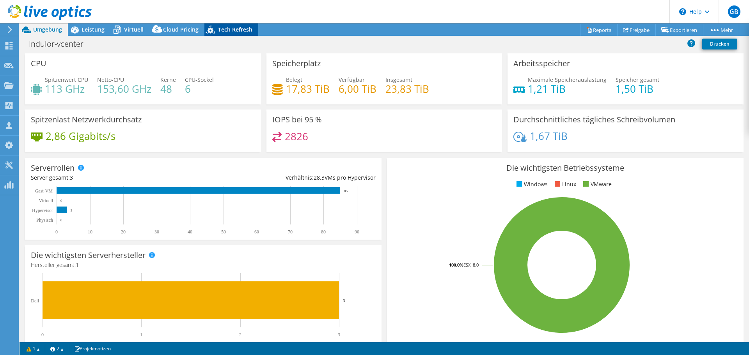
click at [234, 31] on span "Tech Refresh" at bounding box center [235, 29] width 34 height 7
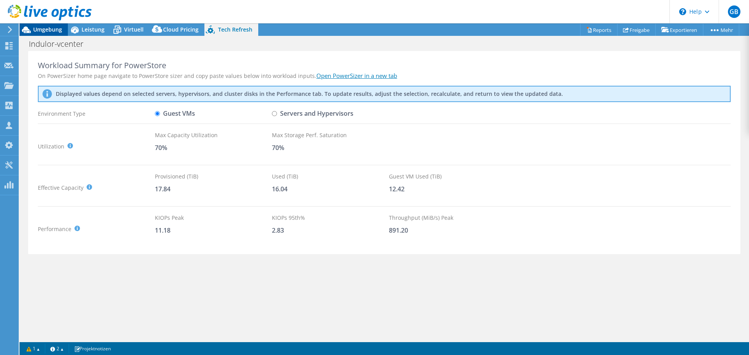
click at [46, 31] on span "Umgebung" at bounding box center [47, 29] width 29 height 7
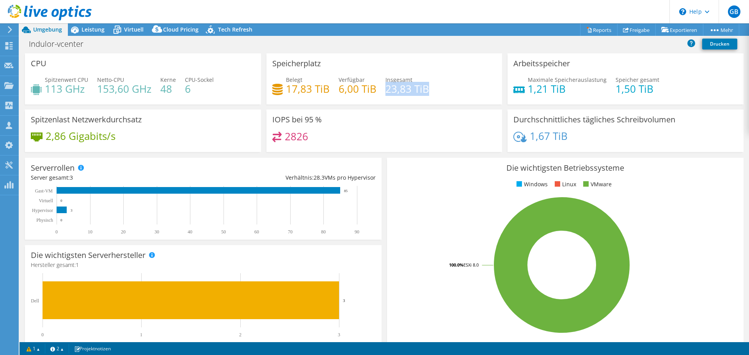
drag, startPoint x: 382, startPoint y: 90, endPoint x: 425, endPoint y: 90, distance: 43.3
click at [425, 90] on h4 "23,83 TiB" at bounding box center [407, 89] width 44 height 9
drag, startPoint x: 381, startPoint y: 89, endPoint x: 429, endPoint y: 89, distance: 47.6
click at [429, 89] on div "Belegt 17,83 TiB Verfügbar 6,00 TiB Insgesamt 23,83 TiB" at bounding box center [384, 88] width 224 height 25
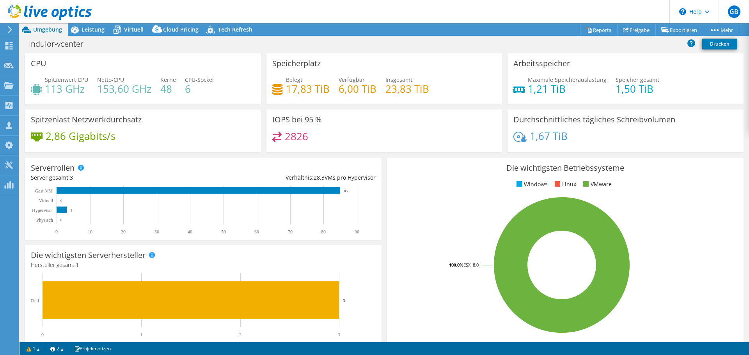
click at [449, 86] on div "Belegt 17,83 TiB Verfügbar 6,00 TiB Insgesamt 23,83 TiB" at bounding box center [384, 88] width 224 height 25
drag, startPoint x: 384, startPoint y: 87, endPoint x: 419, endPoint y: 94, distance: 35.1
click at [419, 93] on h4 "23,83 TiB" at bounding box center [407, 89] width 44 height 9
select select "EUFrankfurt"
select select "EUR"
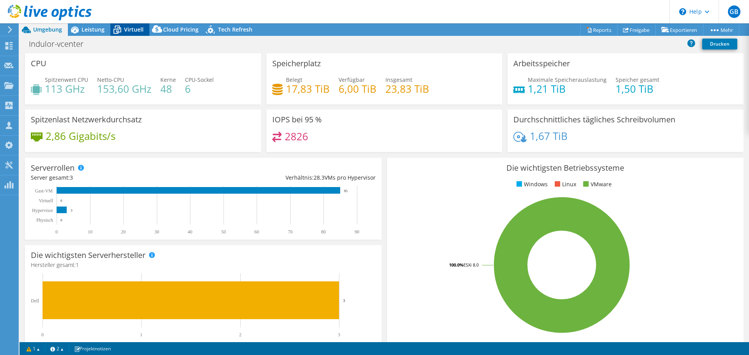
click at [131, 30] on span "Virtuell" at bounding box center [133, 29] width 19 height 7
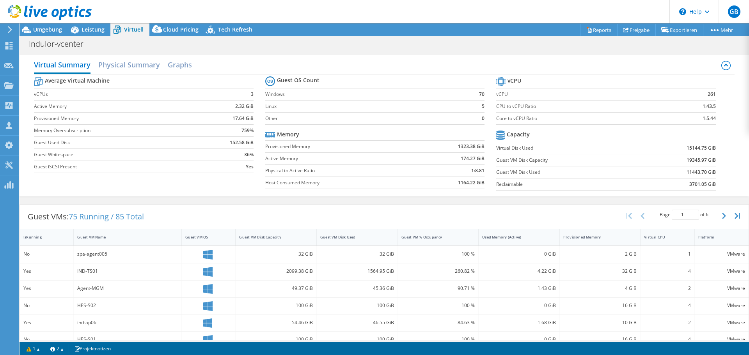
click at [546, 105] on label "CPU to vCPU Ratio" at bounding box center [580, 107] width 169 height 8
drag, startPoint x: 697, startPoint y: 119, endPoint x: 714, endPoint y: 119, distance: 17.5
click at [714, 119] on section "vCPU vCPU 261 CPU to vCPU Ratio 1:43.5 Core to vCPU Ratio 1:5.44 Capacity Virtu…" at bounding box center [611, 135] width 231 height 120
click at [44, 30] on span "Umgebung" at bounding box center [47, 29] width 29 height 7
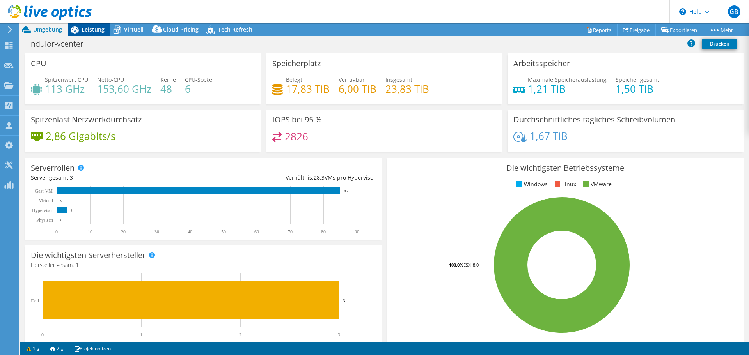
click at [98, 28] on span "Leistung" at bounding box center [92, 29] width 23 height 7
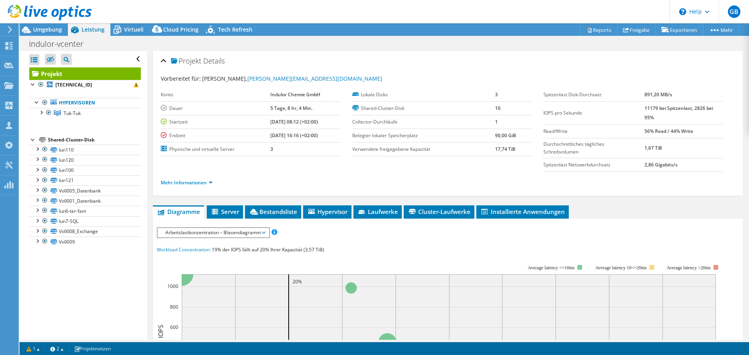
click at [262, 233] on span "Arbeitslastkonzentration – Blasendiagramm" at bounding box center [212, 232] width 103 height 9
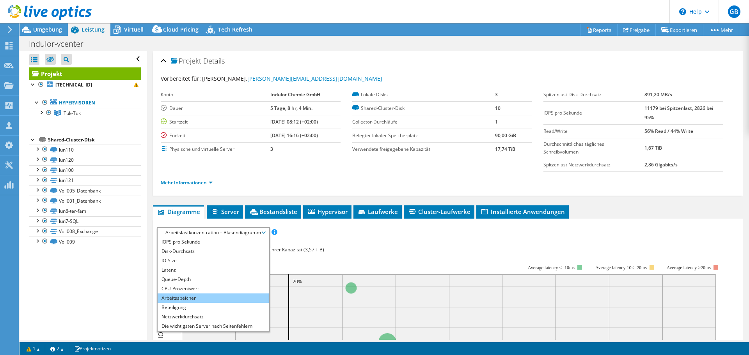
click at [220, 296] on li "Arbeitsspeicher" at bounding box center [213, 298] width 111 height 9
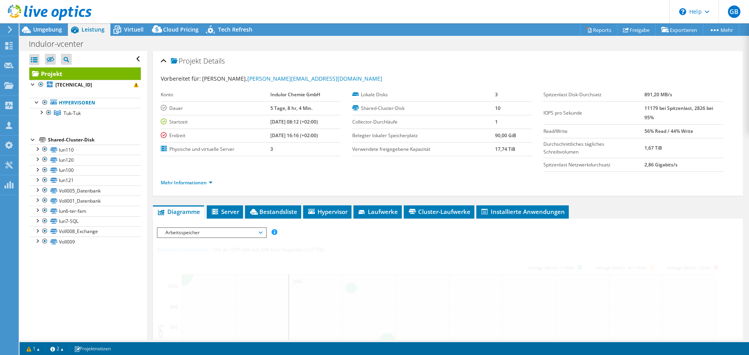
scroll to position [156, 0]
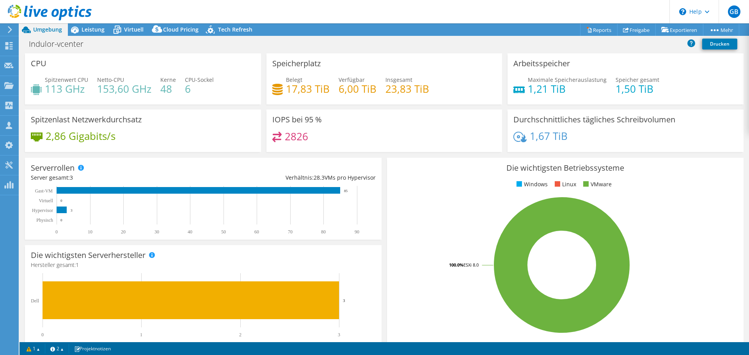
select select "EUFrankfurt"
select select "EUR"
